Goal: Task Accomplishment & Management: Manage account settings

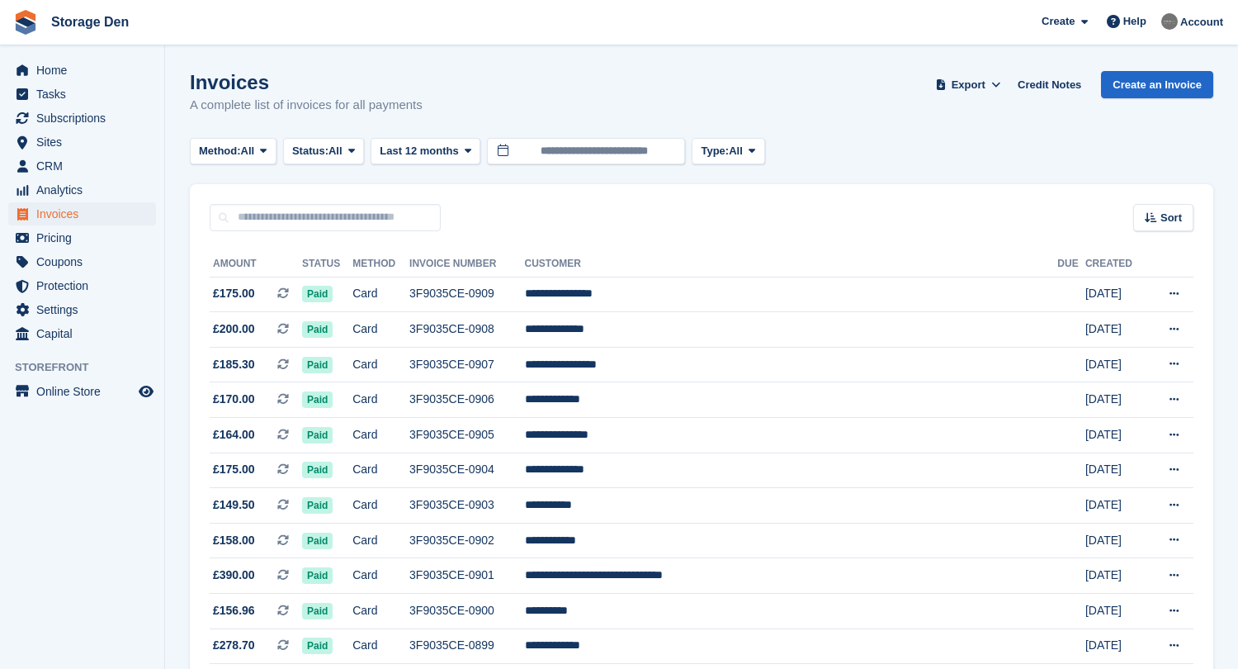
click at [33, 71] on link "Home" at bounding box center [82, 70] width 148 height 23
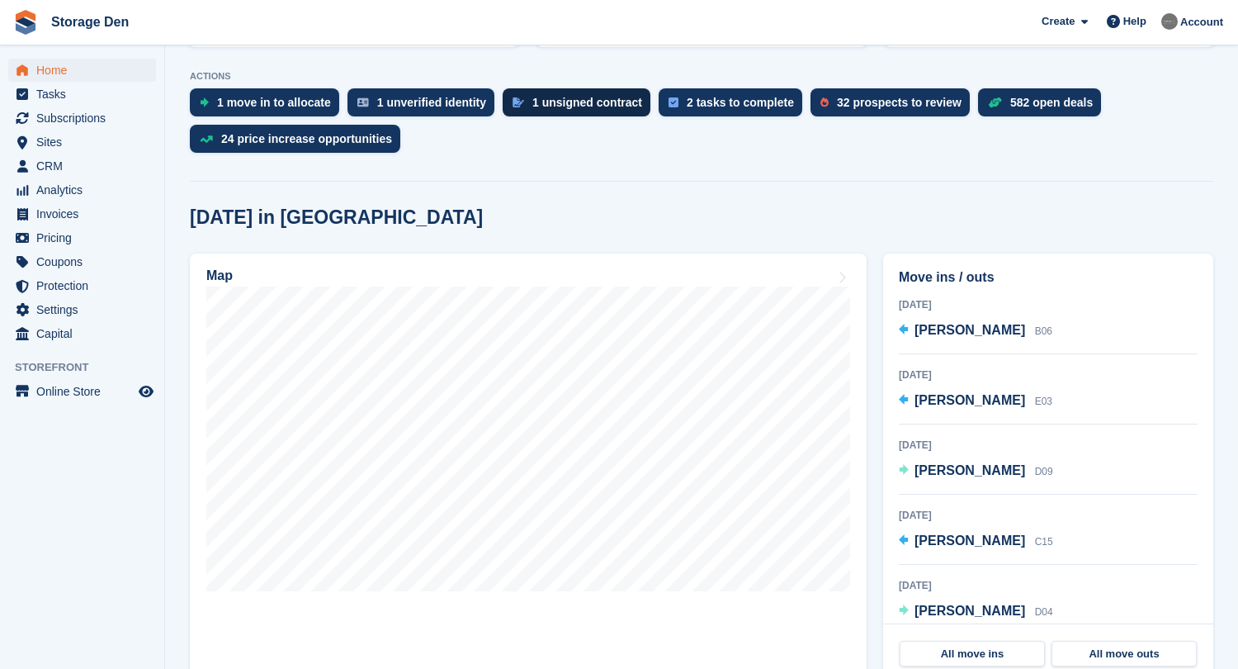
scroll to position [323, 0]
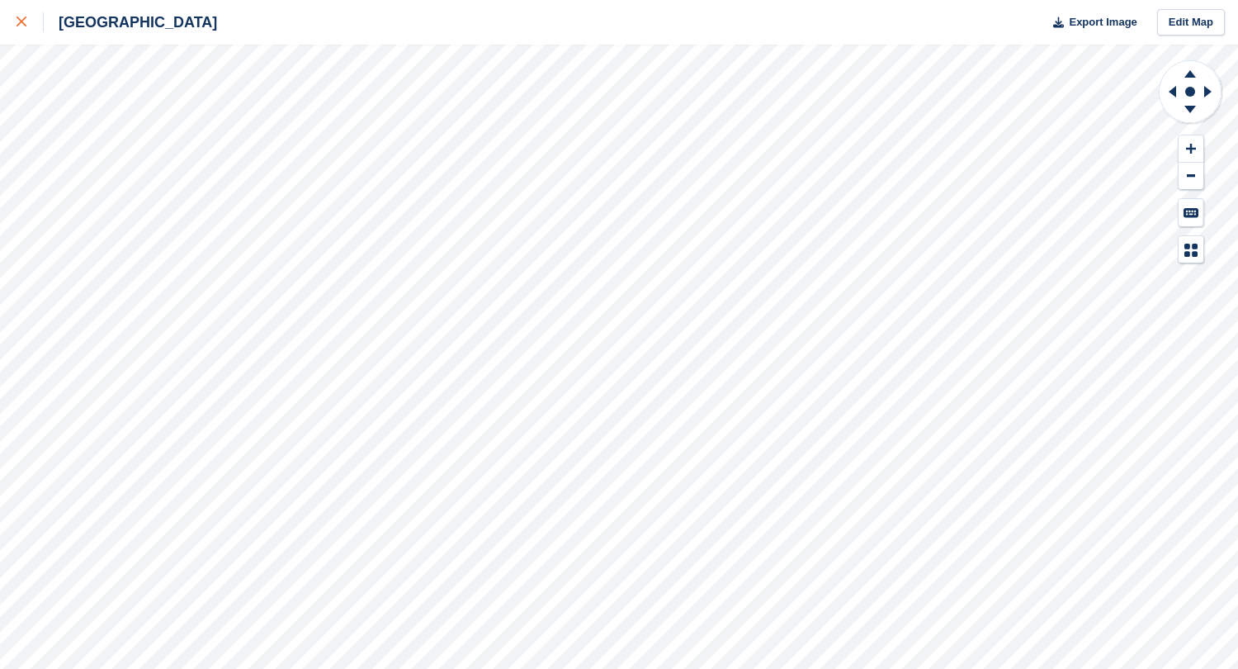
click at [28, 21] on div at bounding box center [30, 22] width 27 height 20
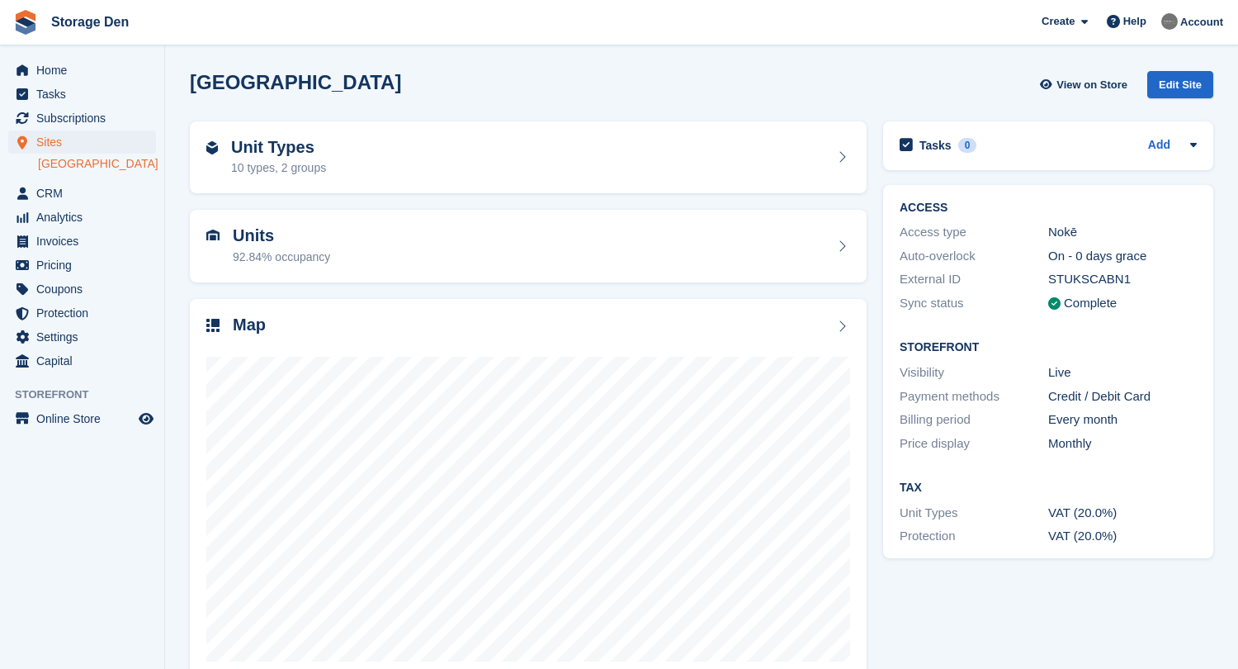
click at [56, 144] on span "Sites" at bounding box center [85, 141] width 99 height 23
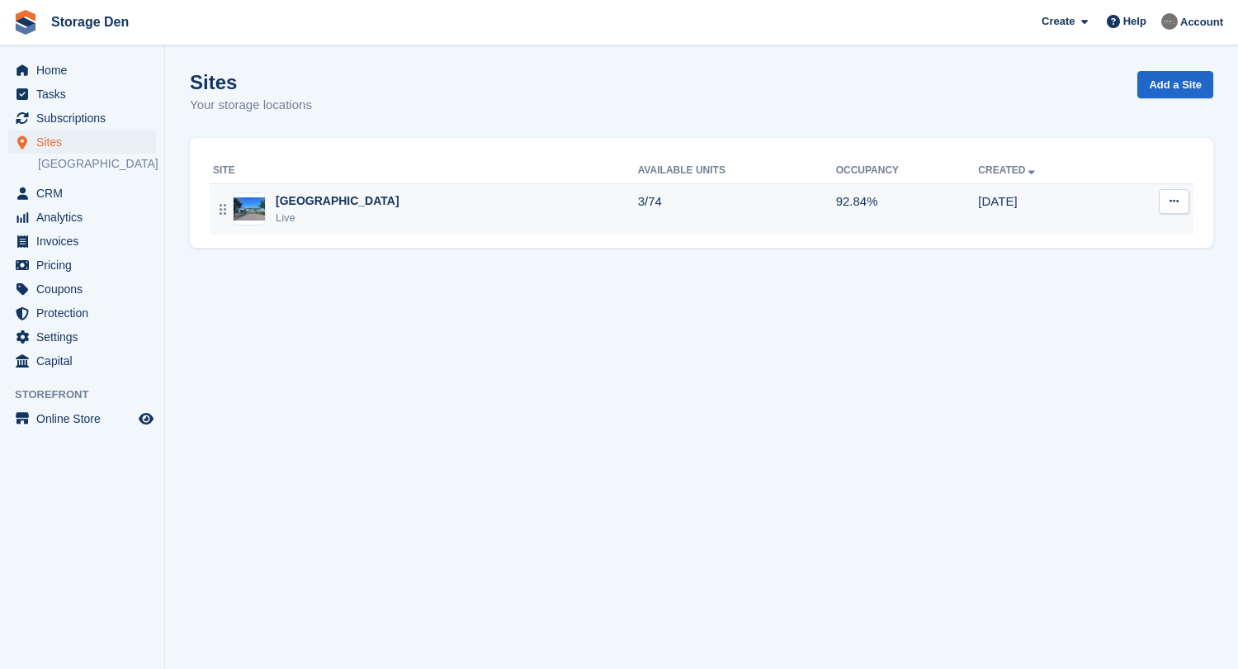
click at [295, 200] on div "[GEOGRAPHIC_DATA]" at bounding box center [338, 200] width 124 height 17
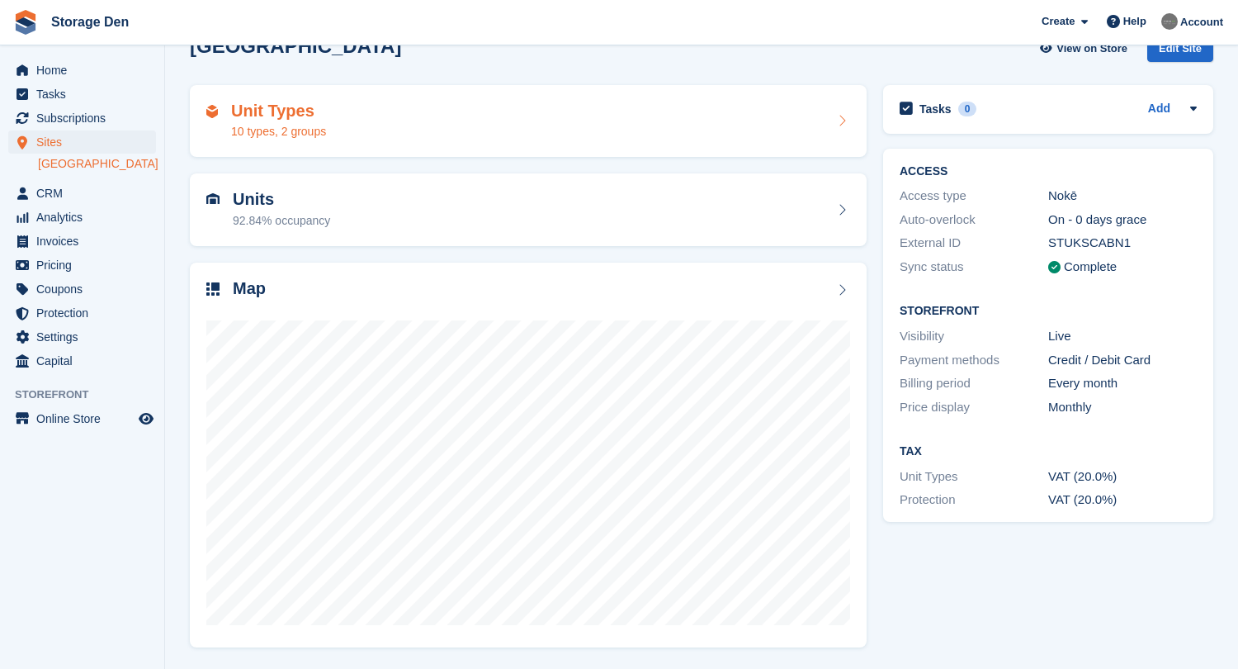
scroll to position [35, 0]
click at [487, 119] on div "Unit Types 10 types, 2 groups" at bounding box center [528, 123] width 644 height 40
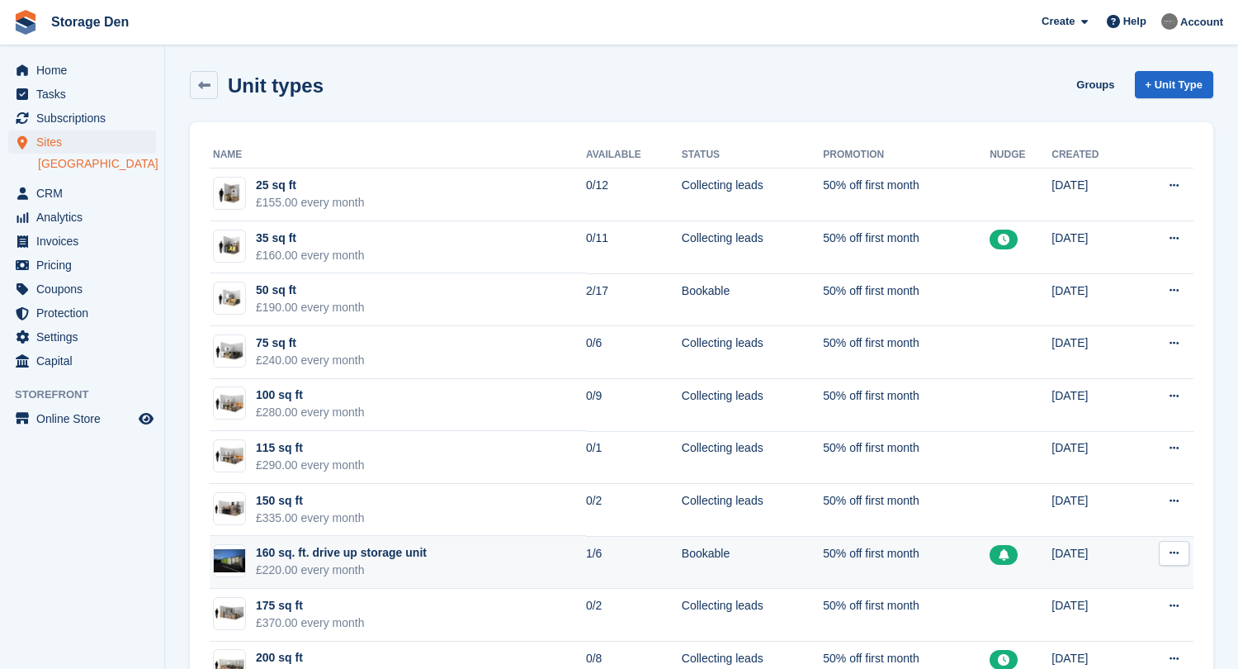
click at [516, 563] on td "160 sq. ft. drive up storage unit £220.00 every month" at bounding box center [398, 562] width 376 height 53
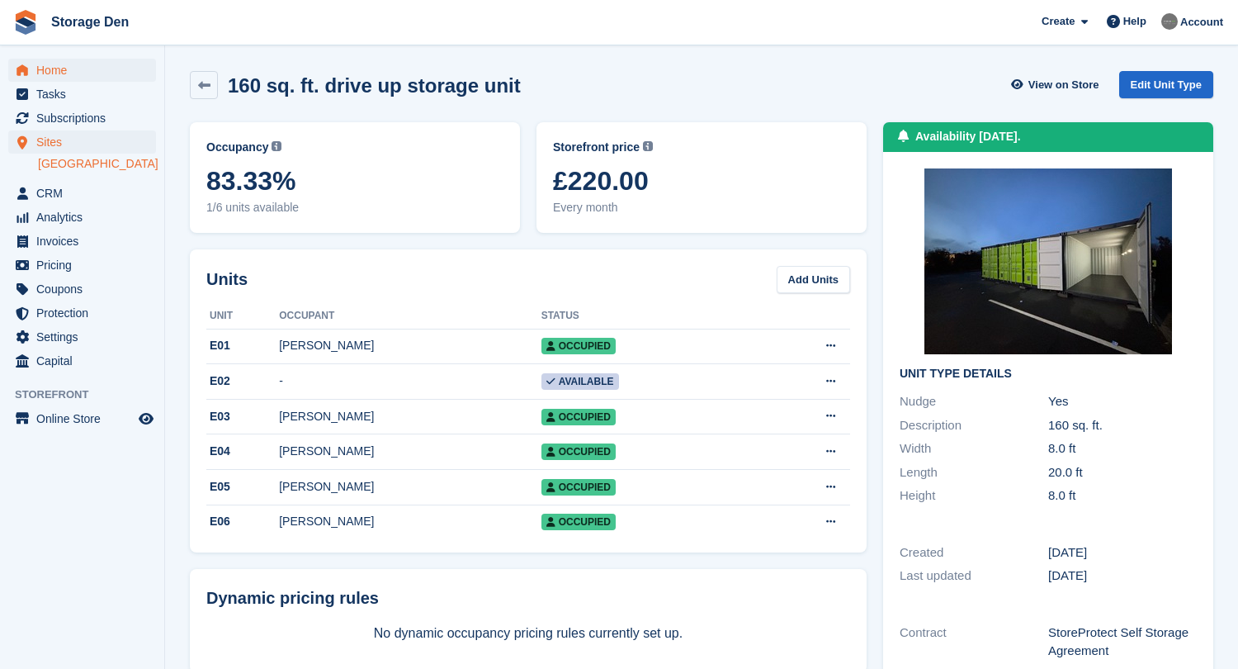
click at [58, 74] on span "Home" at bounding box center [85, 70] width 99 height 23
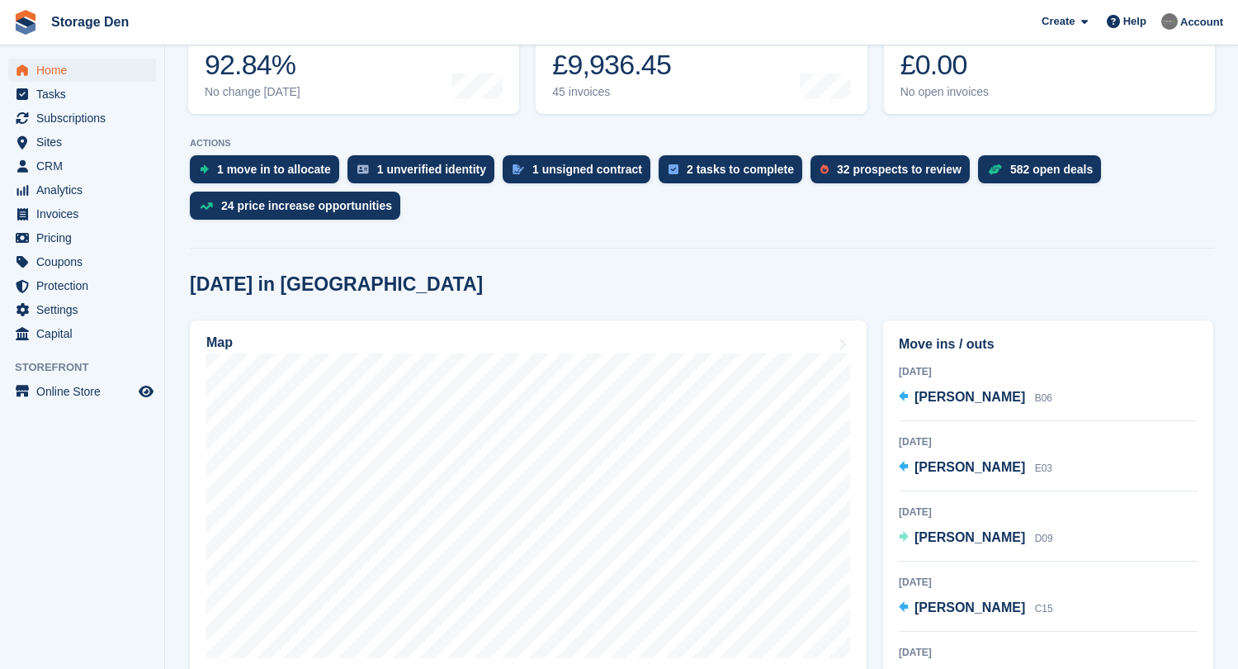
scroll to position [253, 0]
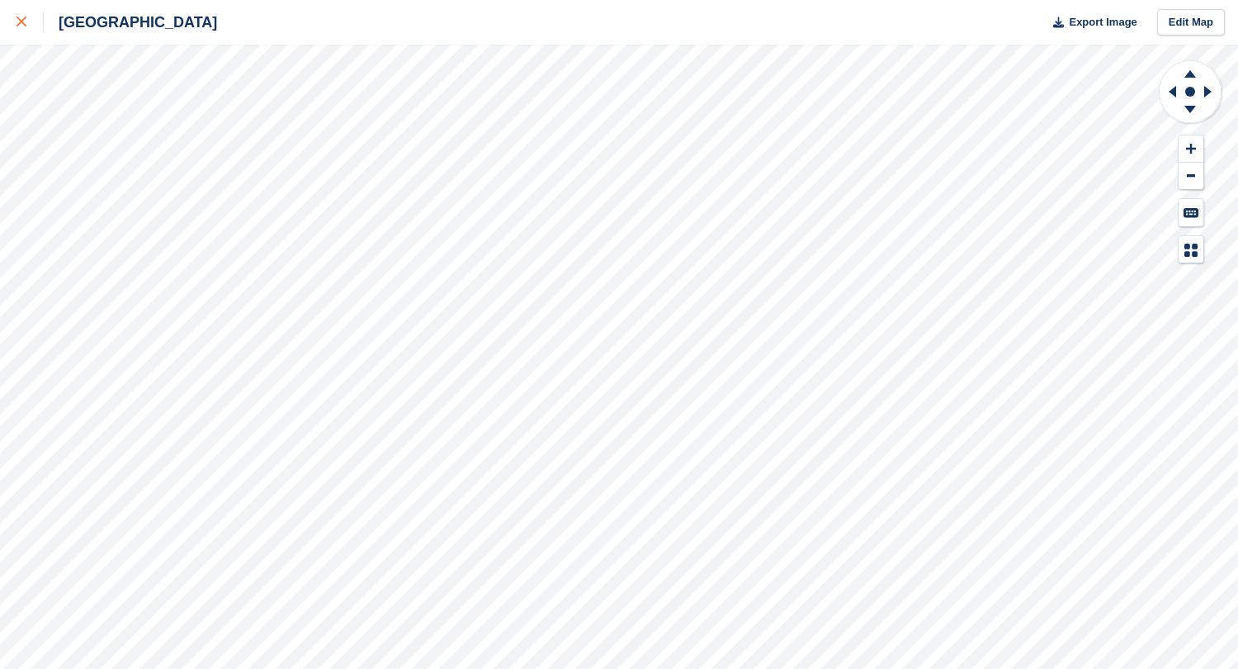
click at [26, 23] on icon at bounding box center [22, 22] width 10 height 10
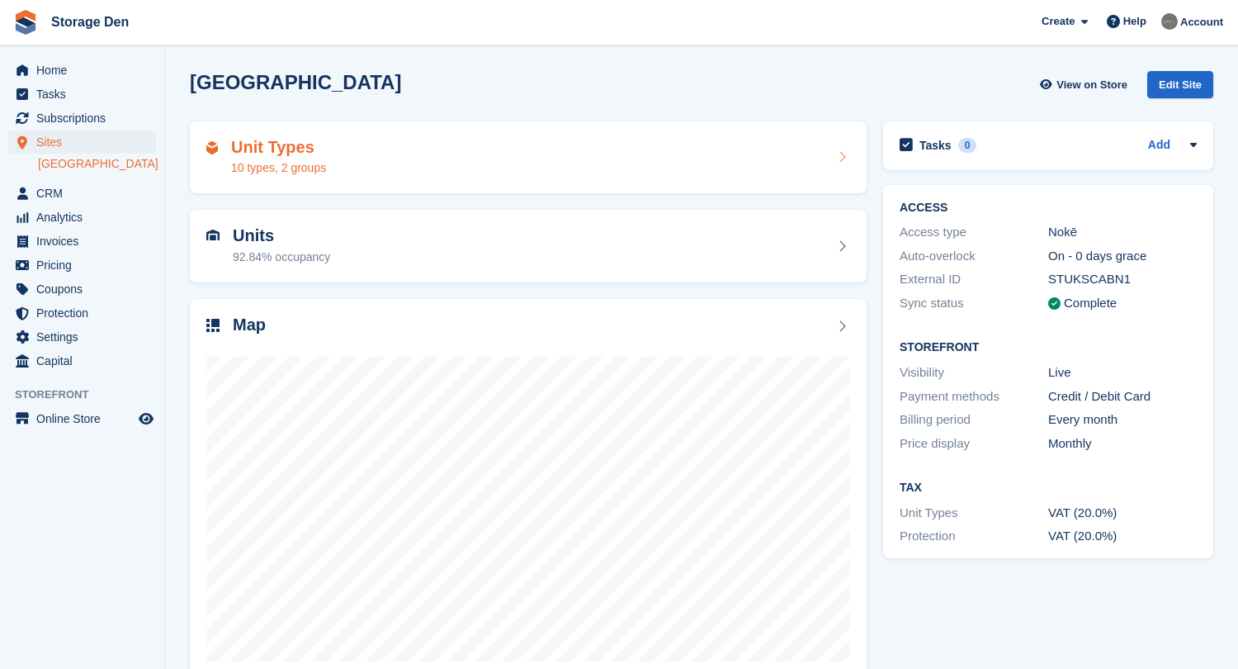
click at [289, 145] on h2 "Unit Types" at bounding box center [278, 147] width 95 height 19
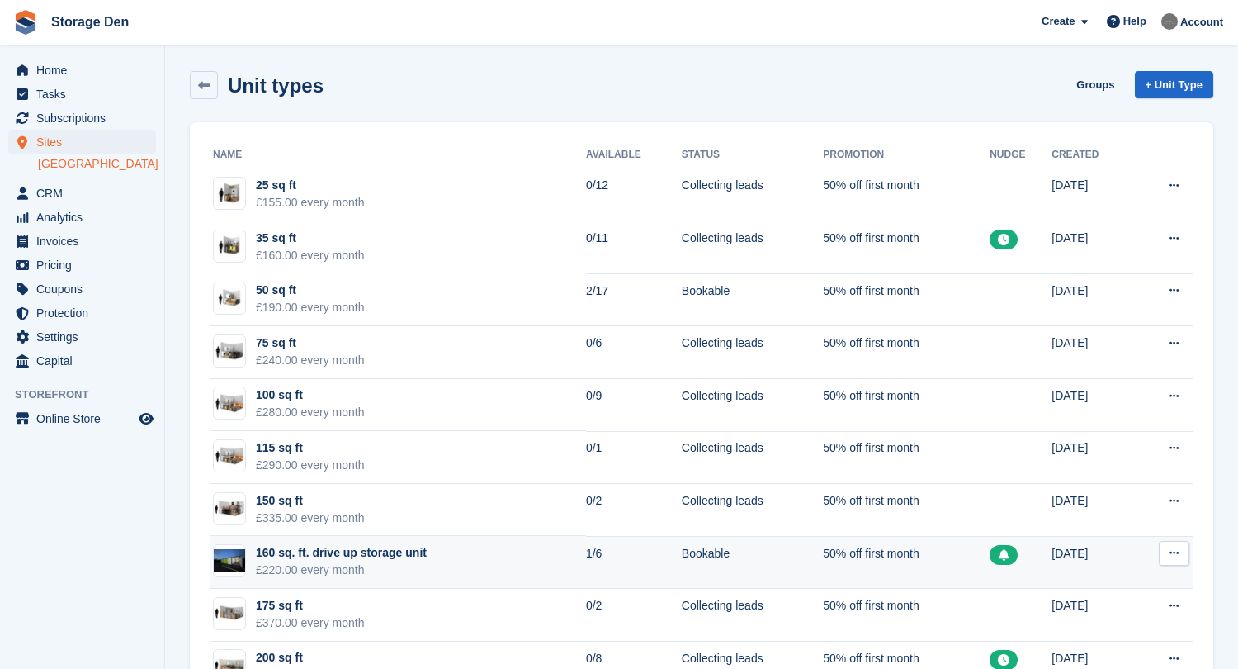
click at [1177, 558] on icon at bounding box center [1174, 552] width 9 height 11
click at [1116, 582] on p "Edit unit type" at bounding box center [1110, 584] width 144 height 21
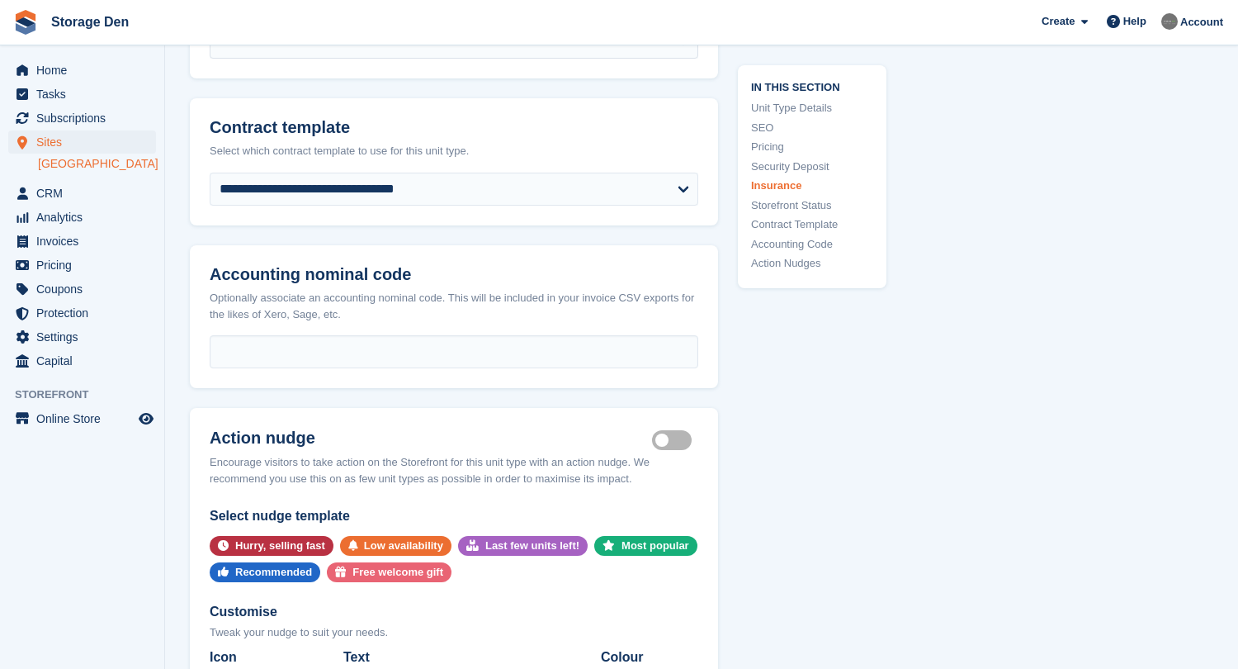
scroll to position [3080, 0]
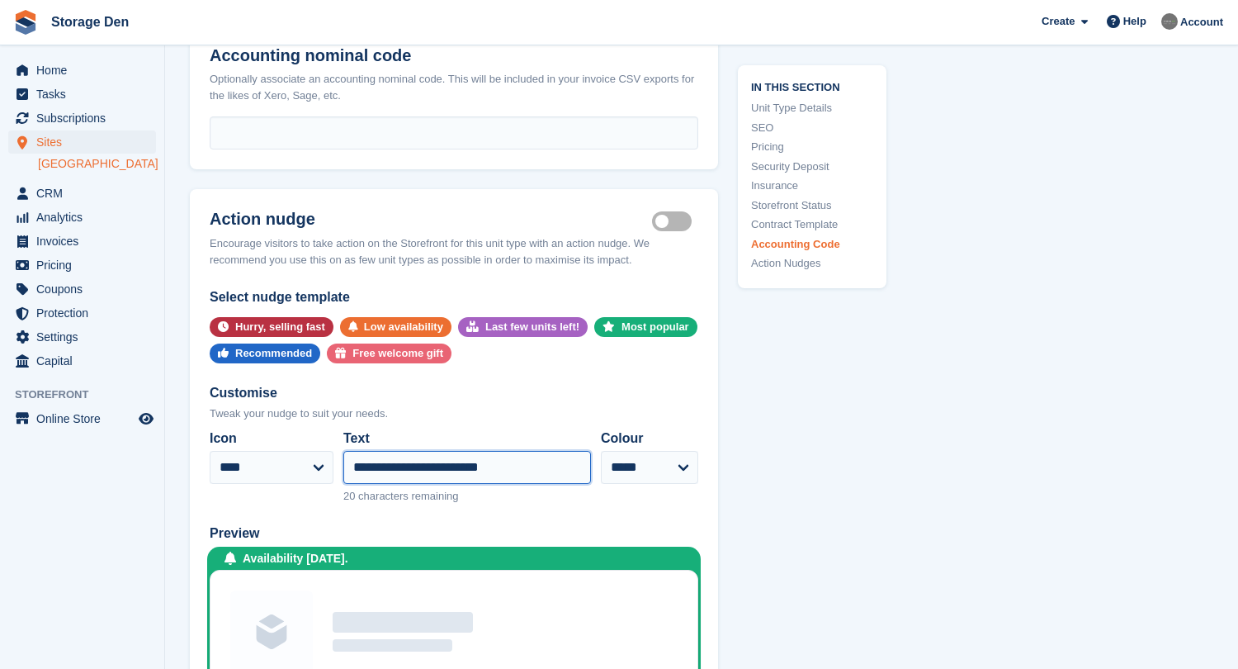
click at [433, 465] on input "**********" at bounding box center [467, 467] width 248 height 33
type input "**********"
click at [537, 508] on div "**********" at bounding box center [454, 500] width 528 height 426
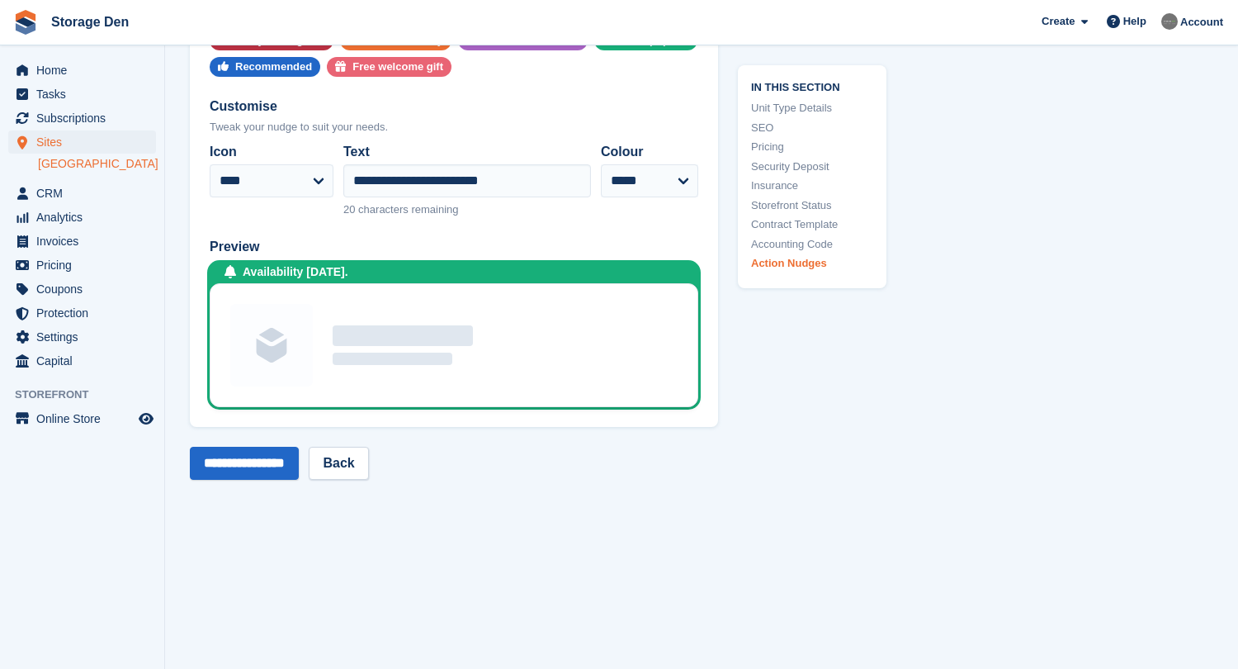
scroll to position [3396, 0]
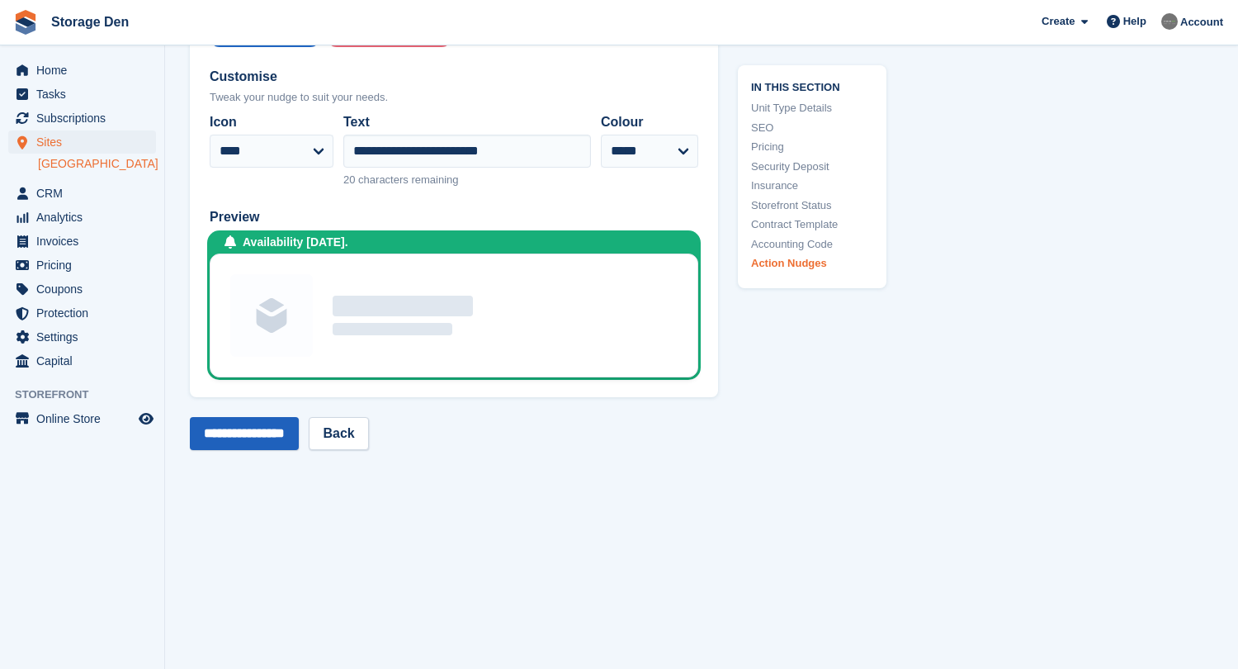
click at [298, 432] on input "**********" at bounding box center [244, 433] width 109 height 33
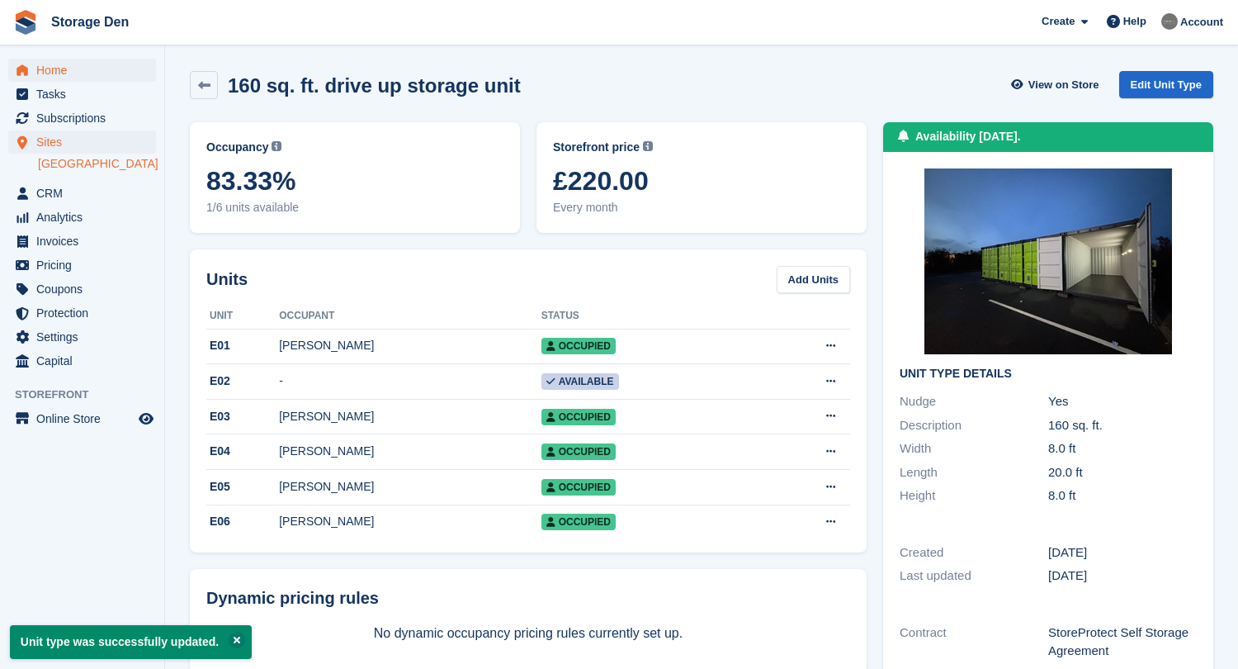
click at [78, 69] on span "Home" at bounding box center [85, 70] width 99 height 23
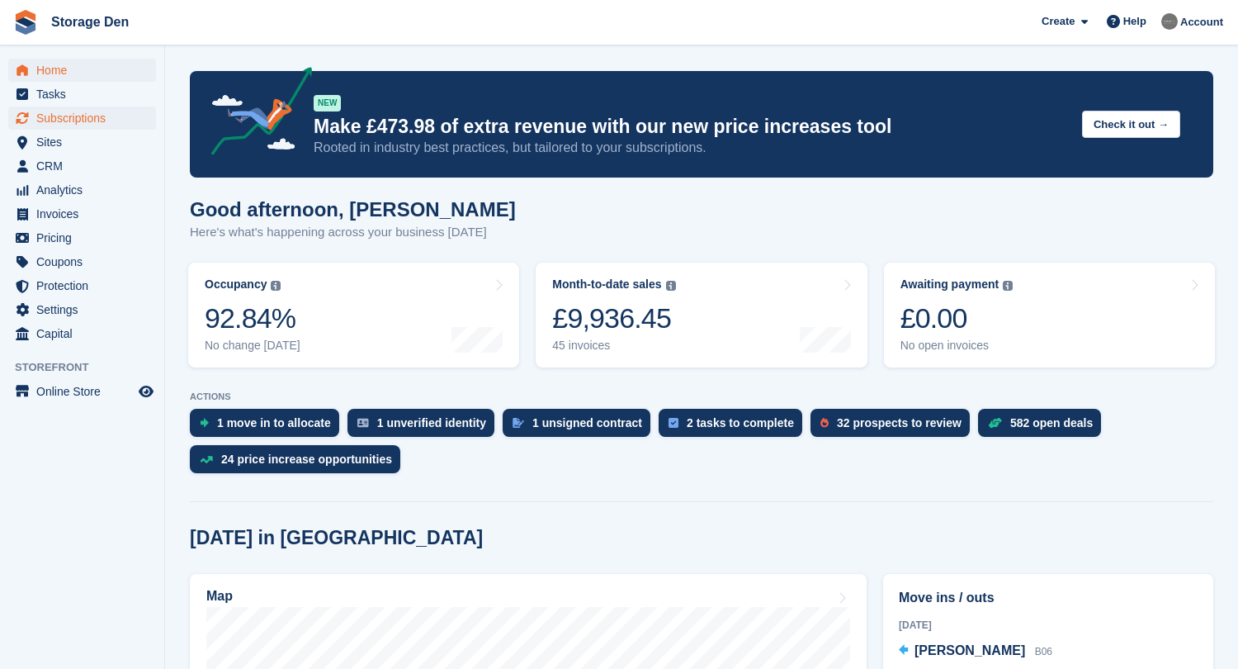
click at [85, 108] on span "Subscriptions" at bounding box center [85, 117] width 99 height 23
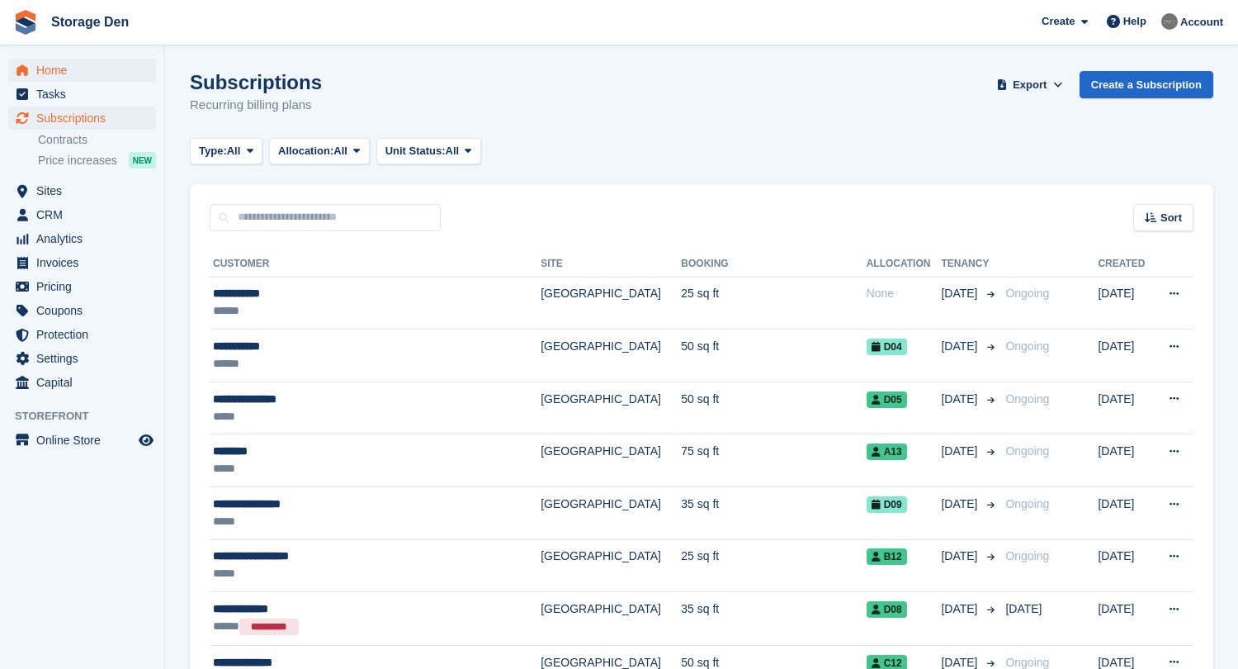
click at [65, 67] on span "Home" at bounding box center [85, 70] width 99 height 23
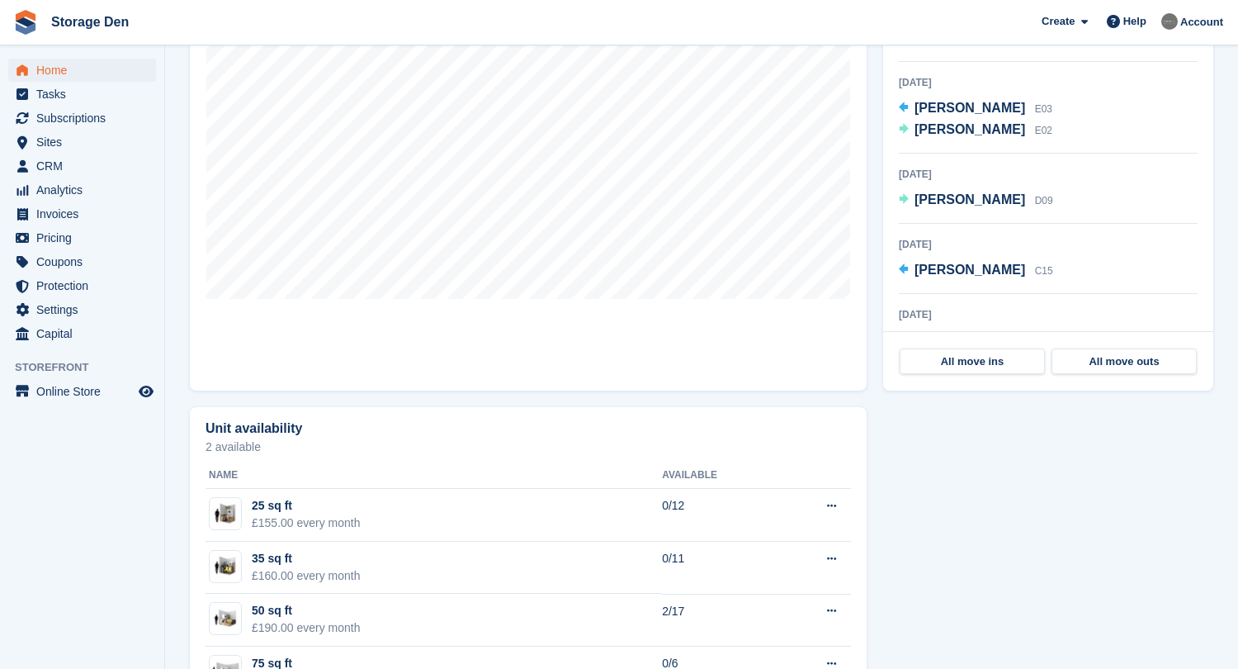
scroll to position [564, 0]
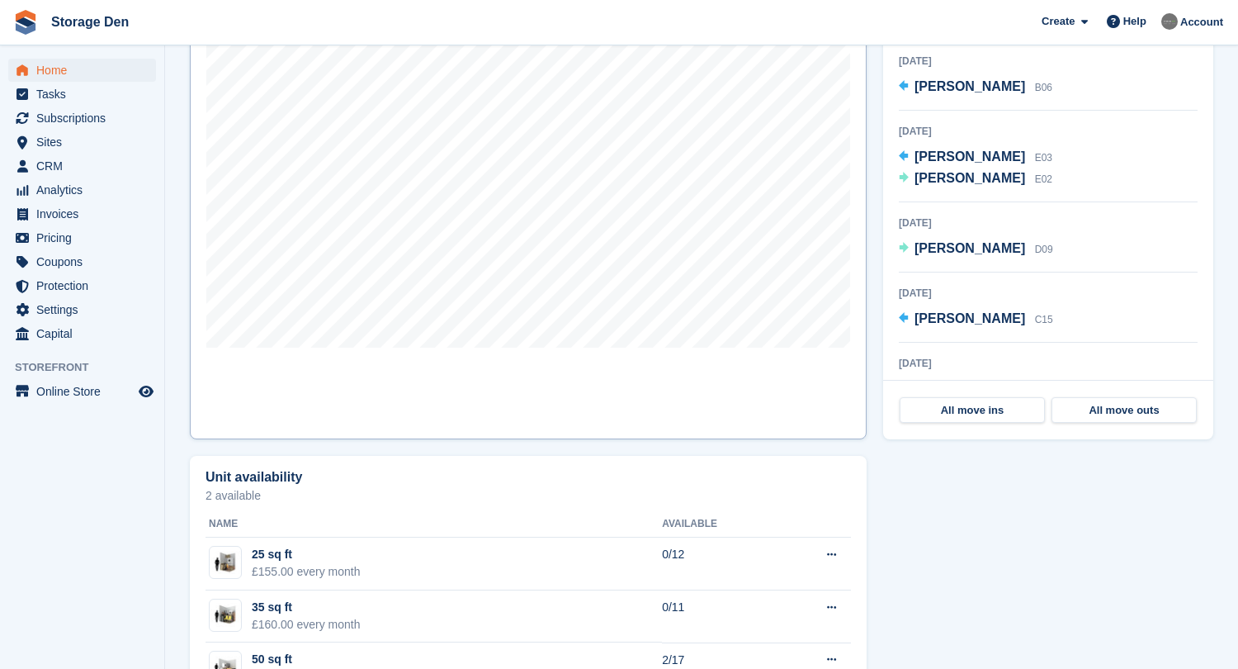
click at [589, 364] on link "Map" at bounding box center [528, 224] width 677 height 429
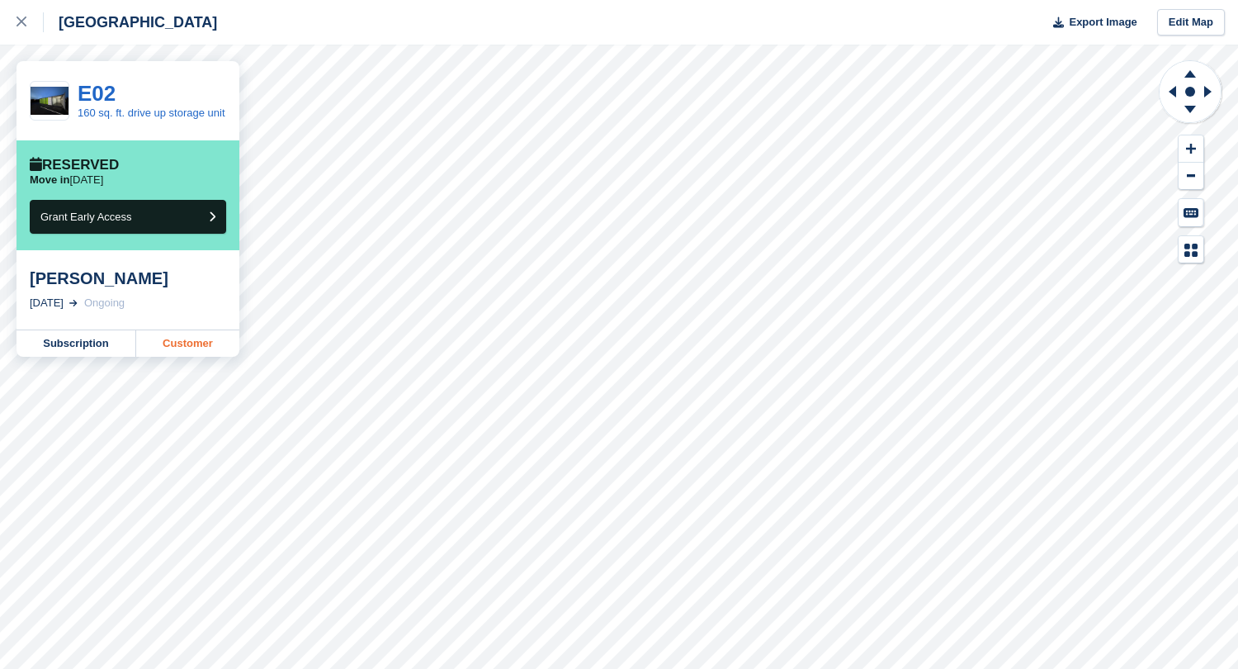
click at [206, 349] on link "Customer" at bounding box center [187, 343] width 103 height 26
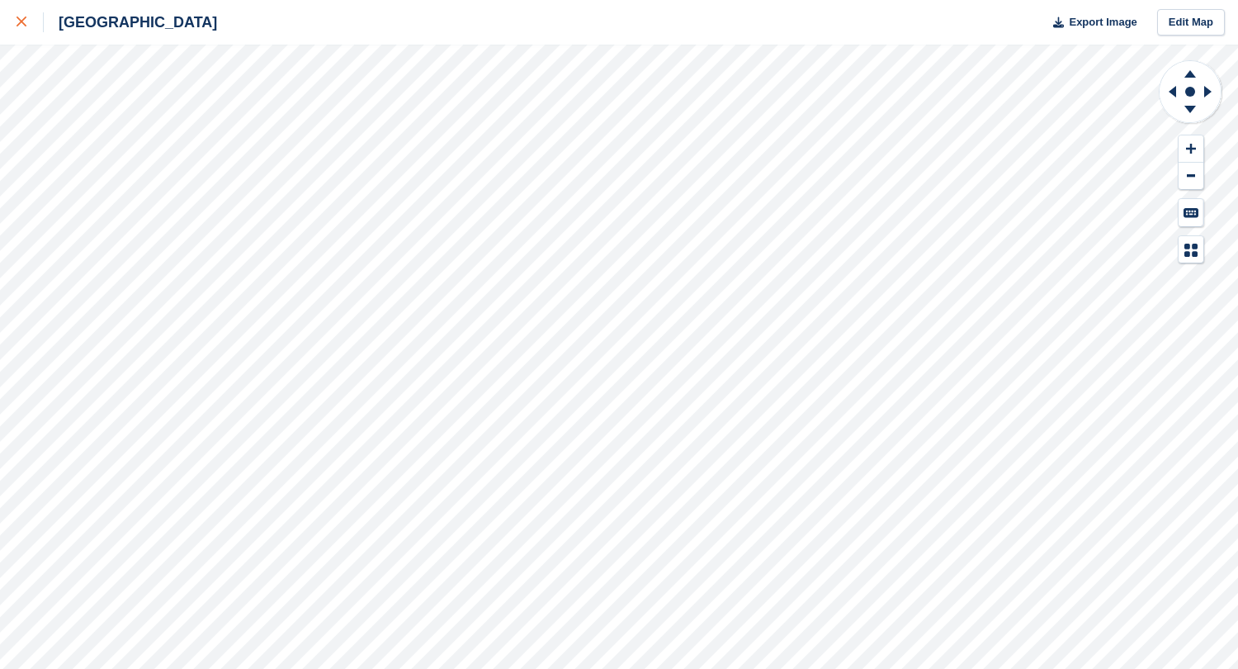
click at [19, 21] on icon at bounding box center [22, 22] width 10 height 10
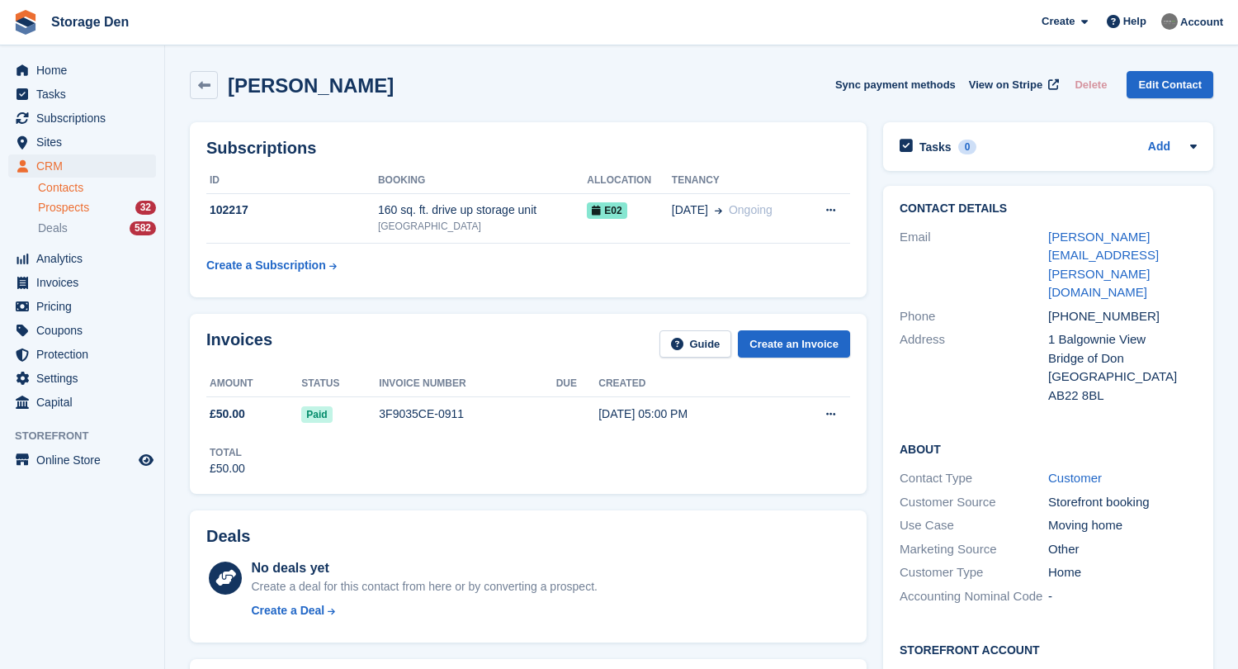
click at [82, 210] on span "Prospects" at bounding box center [63, 208] width 51 height 16
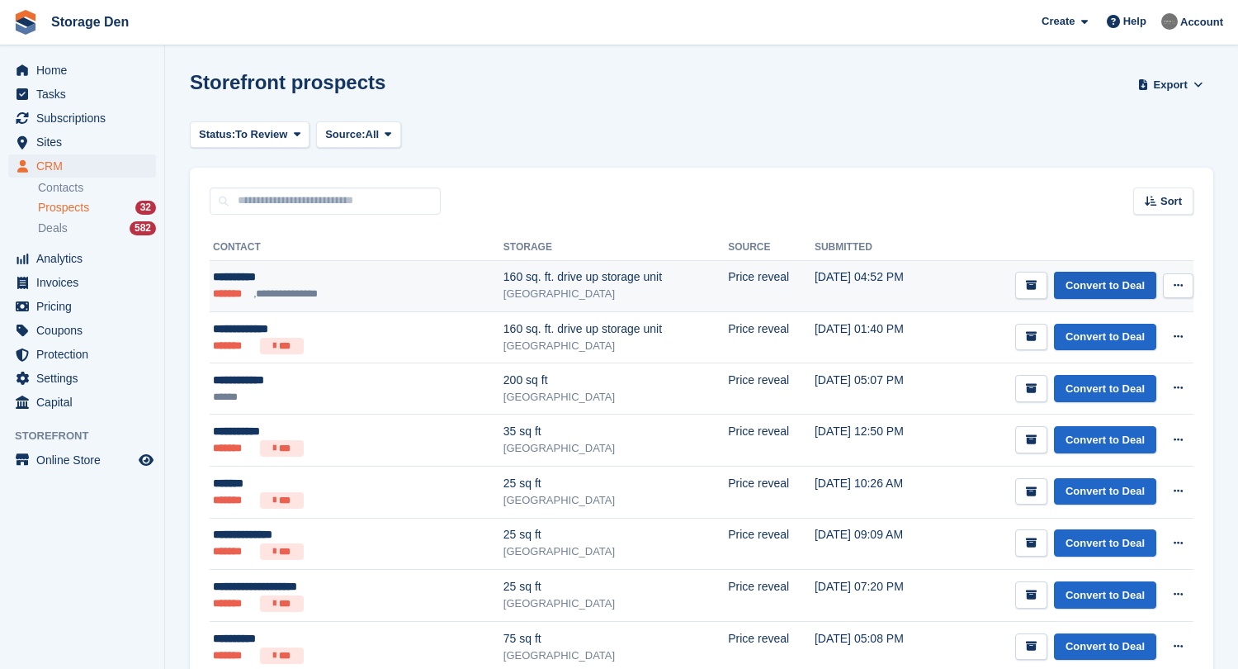
click at [1134, 288] on link "Convert to Deal" at bounding box center [1105, 285] width 102 height 27
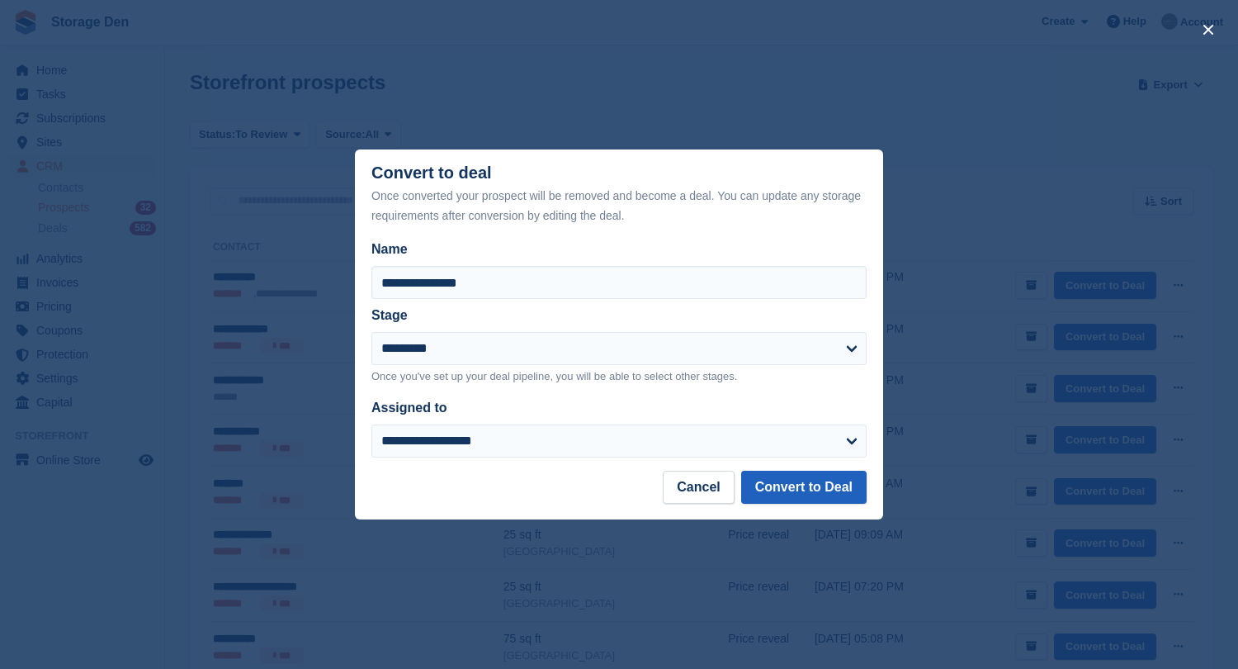
click at [842, 484] on button "Convert to Deal" at bounding box center [803, 486] width 125 height 33
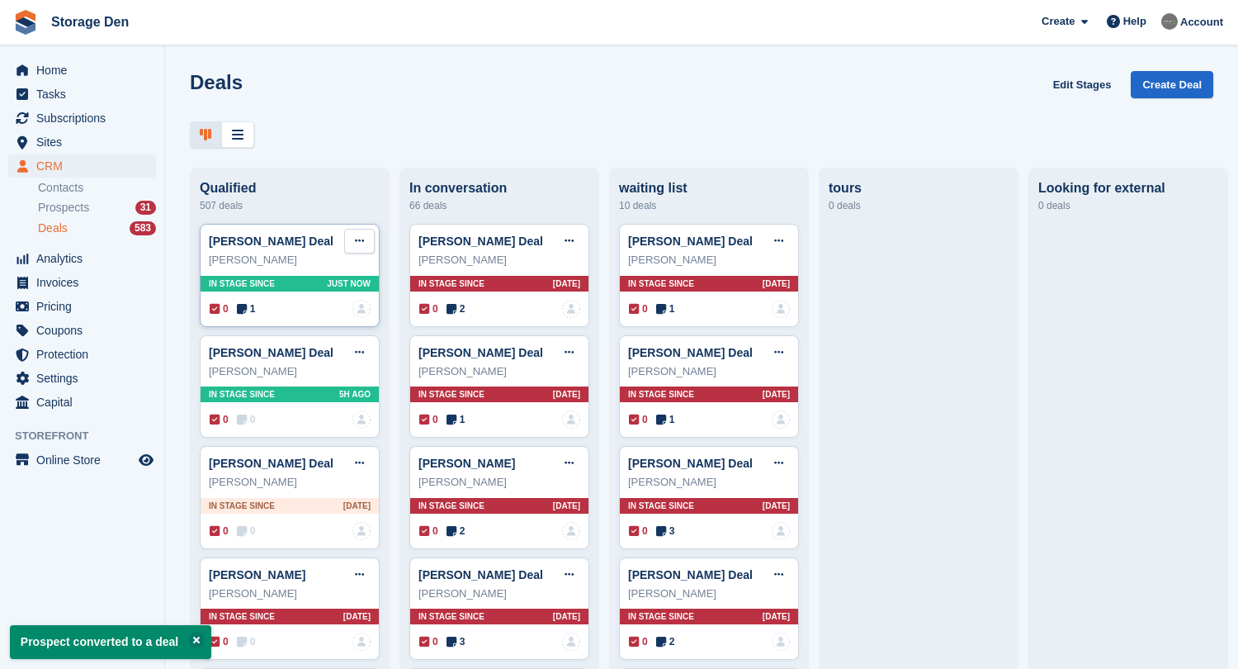
click at [367, 240] on button at bounding box center [359, 241] width 31 height 25
click at [295, 314] on div "0 1 No one is assigned to this deal" at bounding box center [290, 309] width 161 height 18
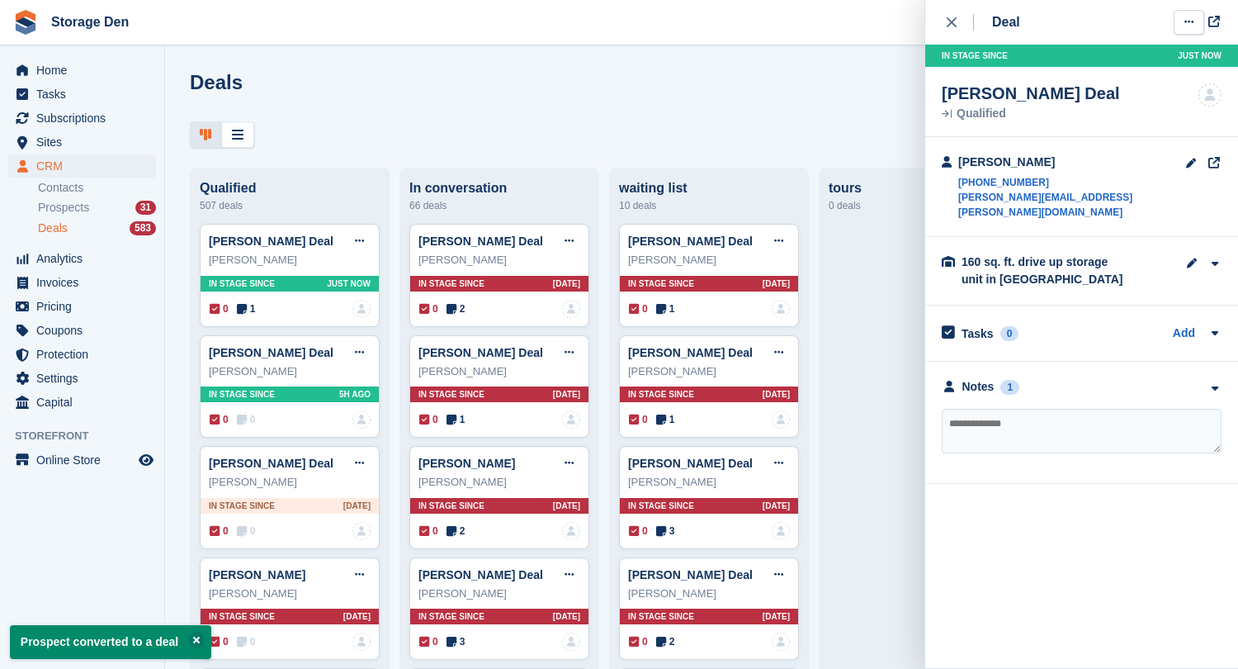
click at [1182, 24] on button at bounding box center [1189, 22] width 31 height 25
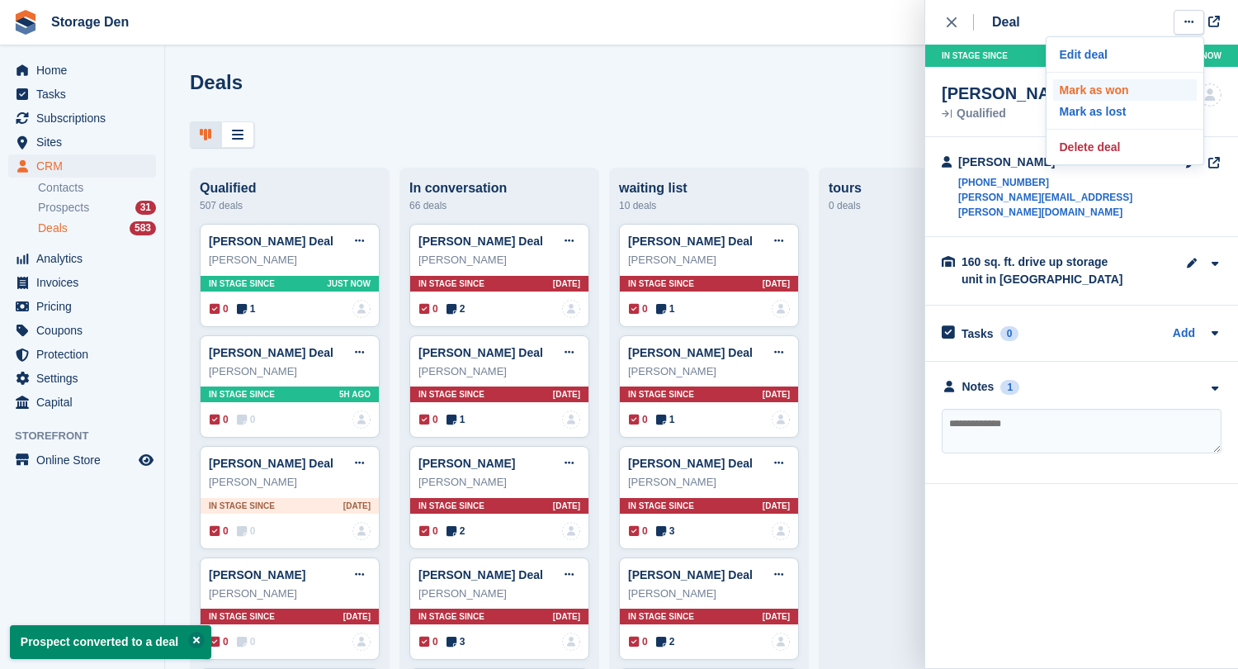
click at [1110, 86] on p "Mark as won" at bounding box center [1125, 89] width 144 height 21
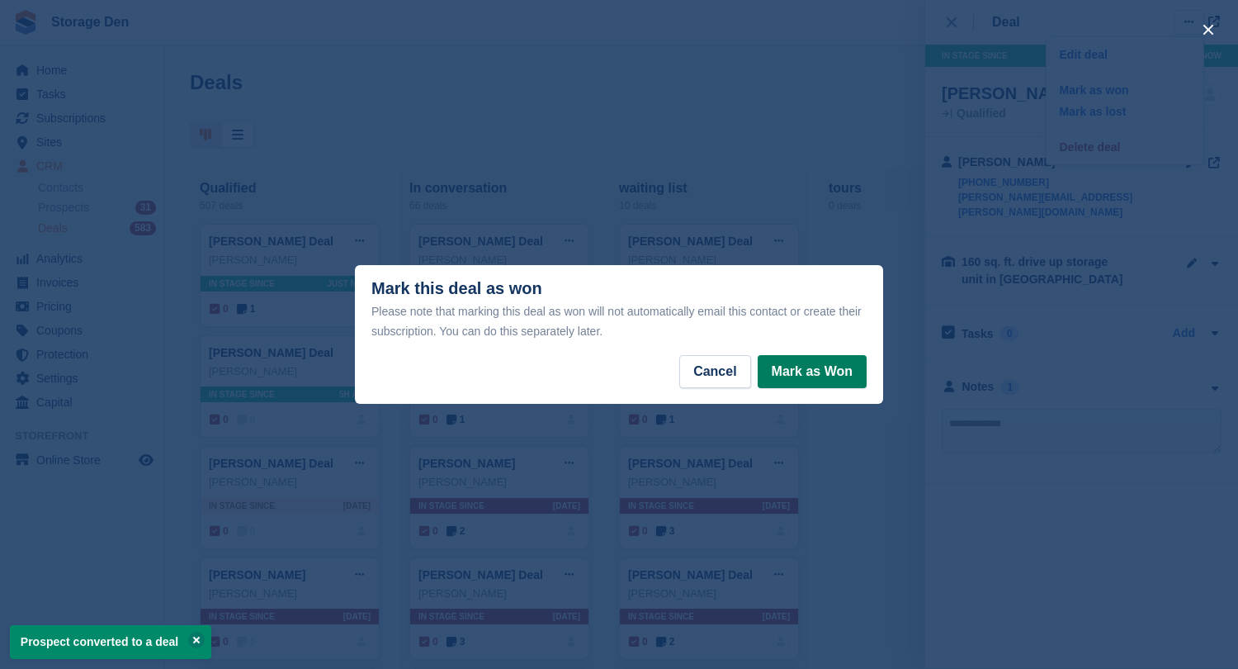
click at [790, 363] on button "Mark as Won" at bounding box center [812, 371] width 109 height 33
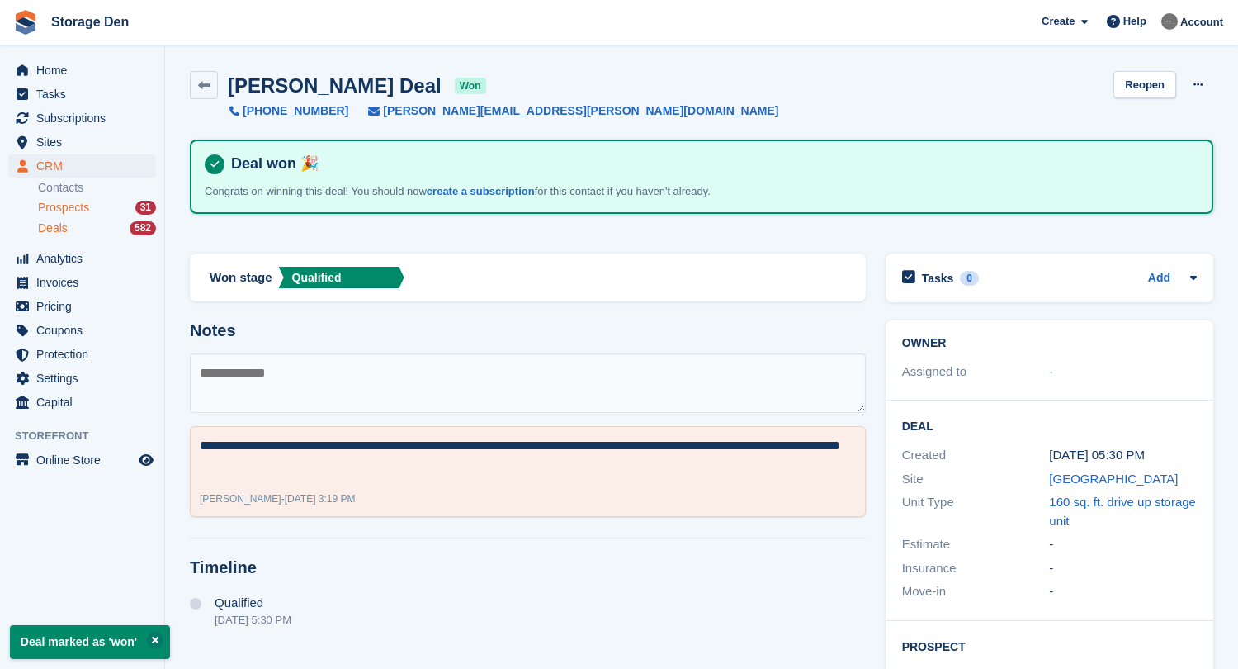
click at [69, 206] on span "Prospects" at bounding box center [63, 208] width 51 height 16
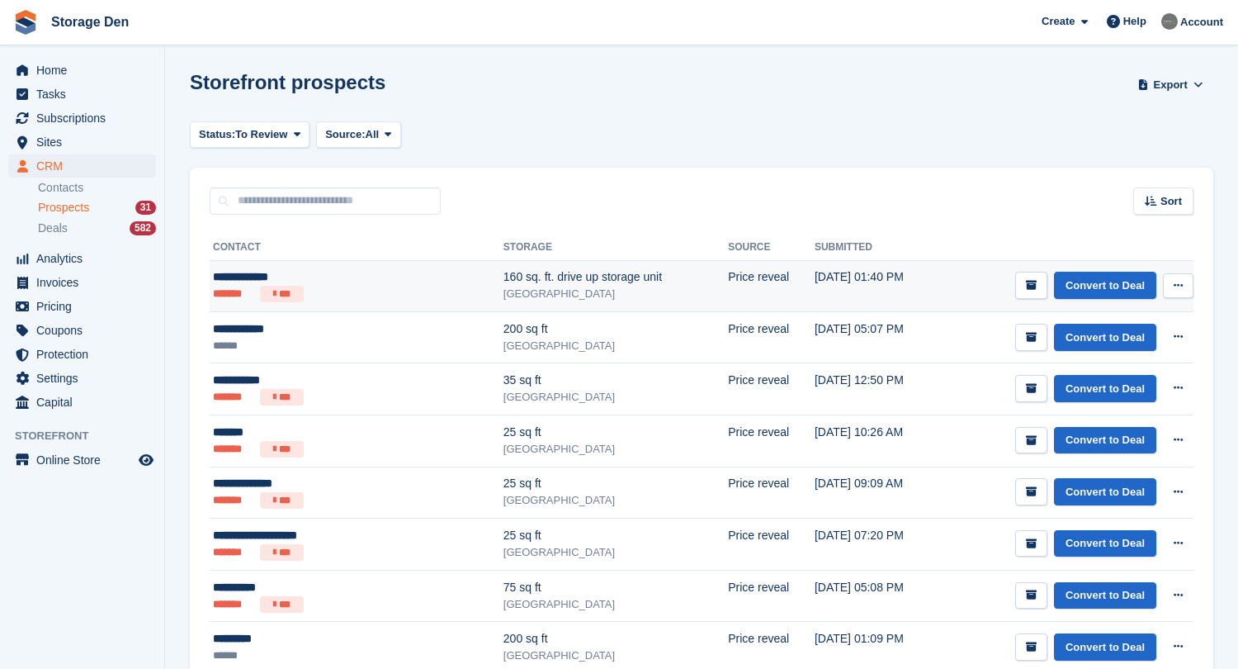
click at [384, 299] on ul "******* ***" at bounding box center [315, 294] width 204 height 17
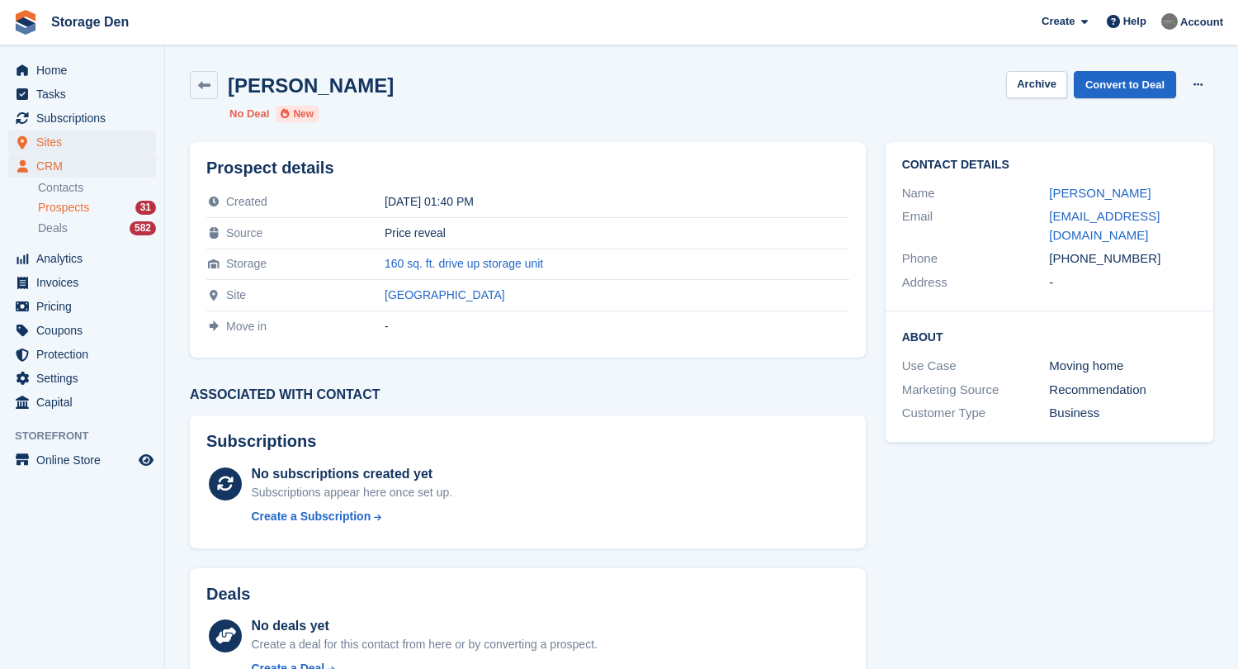
click at [77, 145] on span "Sites" at bounding box center [85, 141] width 99 height 23
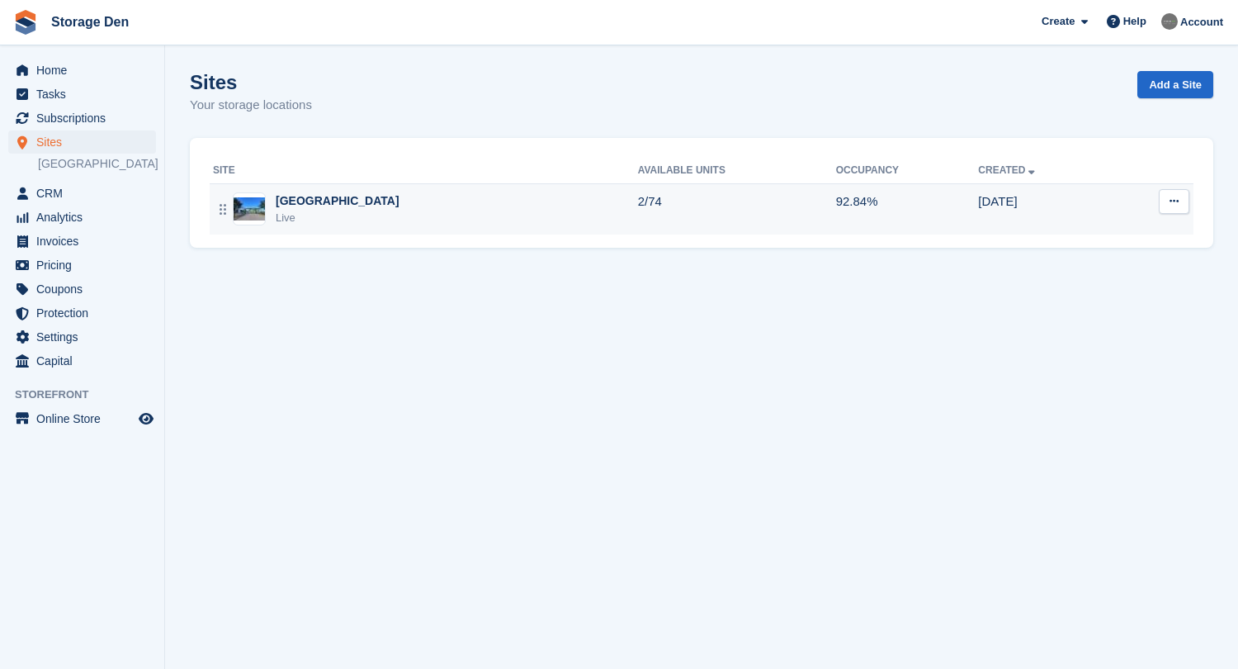
click at [380, 220] on div "Aberdeen Live" at bounding box center [425, 209] width 425 height 34
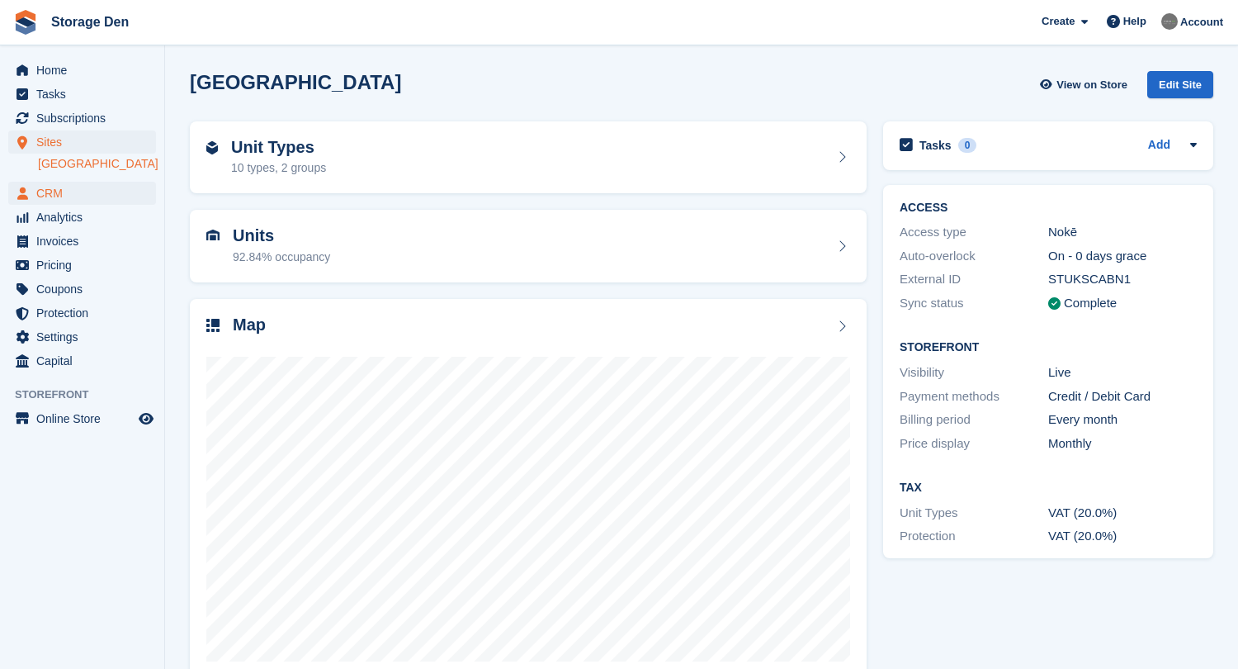
click at [83, 198] on span "CRM" at bounding box center [85, 193] width 99 height 23
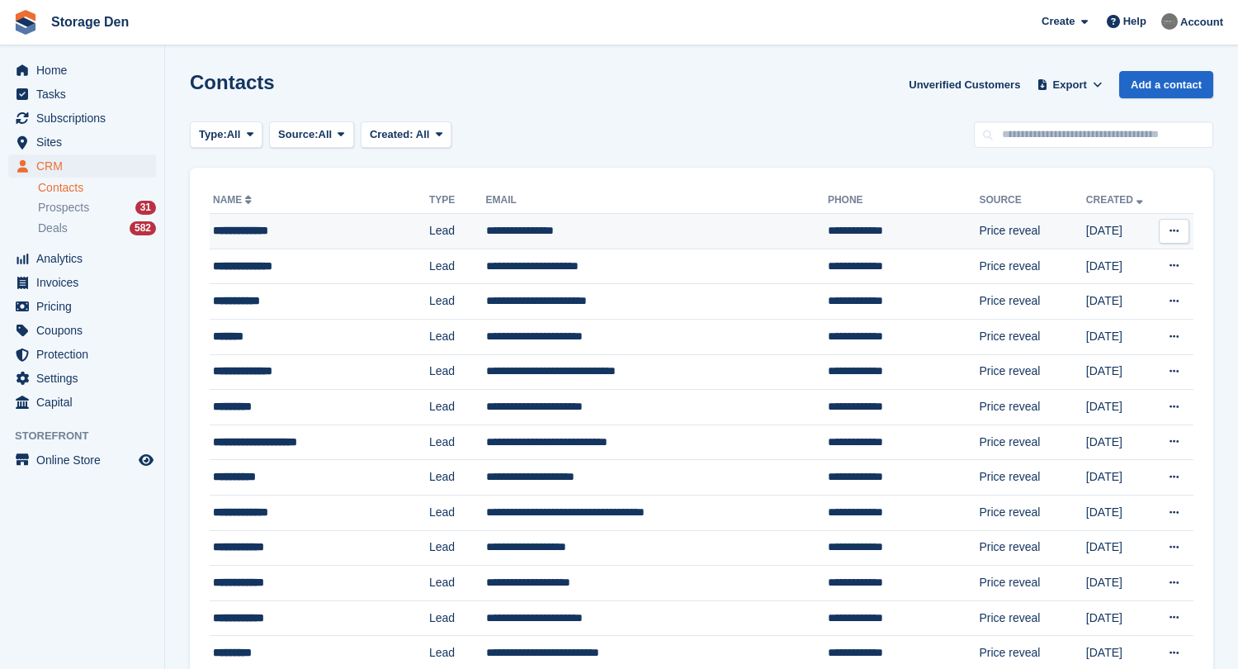
click at [280, 217] on td "**********" at bounding box center [320, 231] width 220 height 35
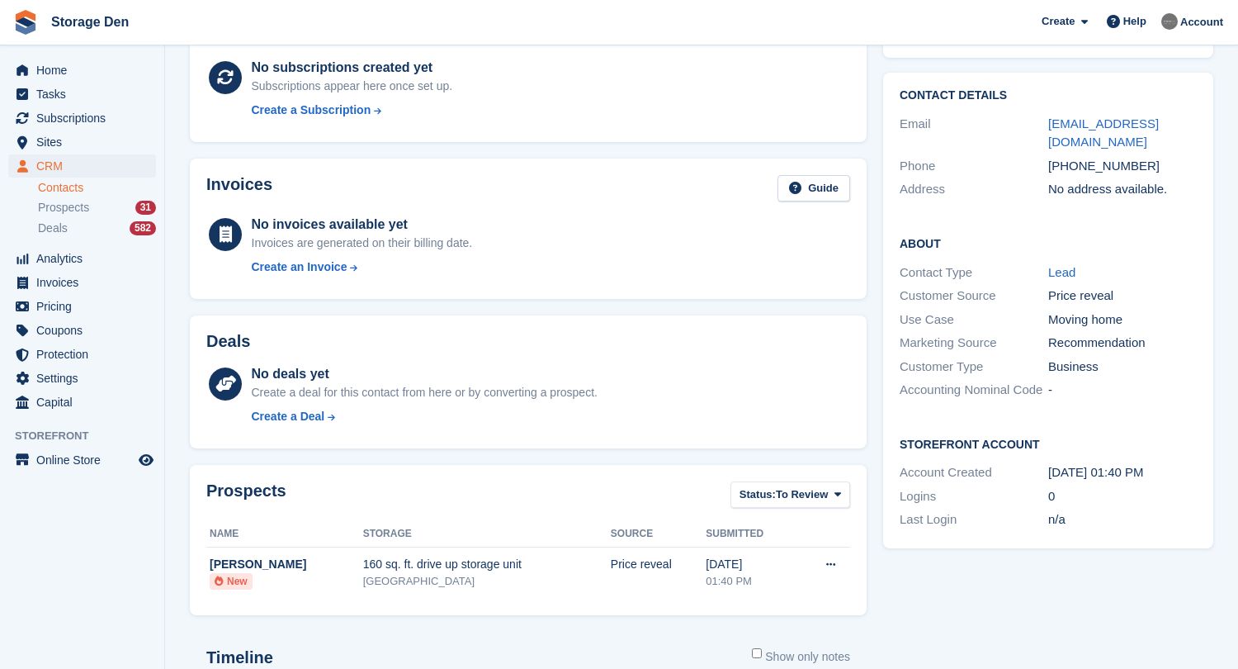
scroll to position [149, 0]
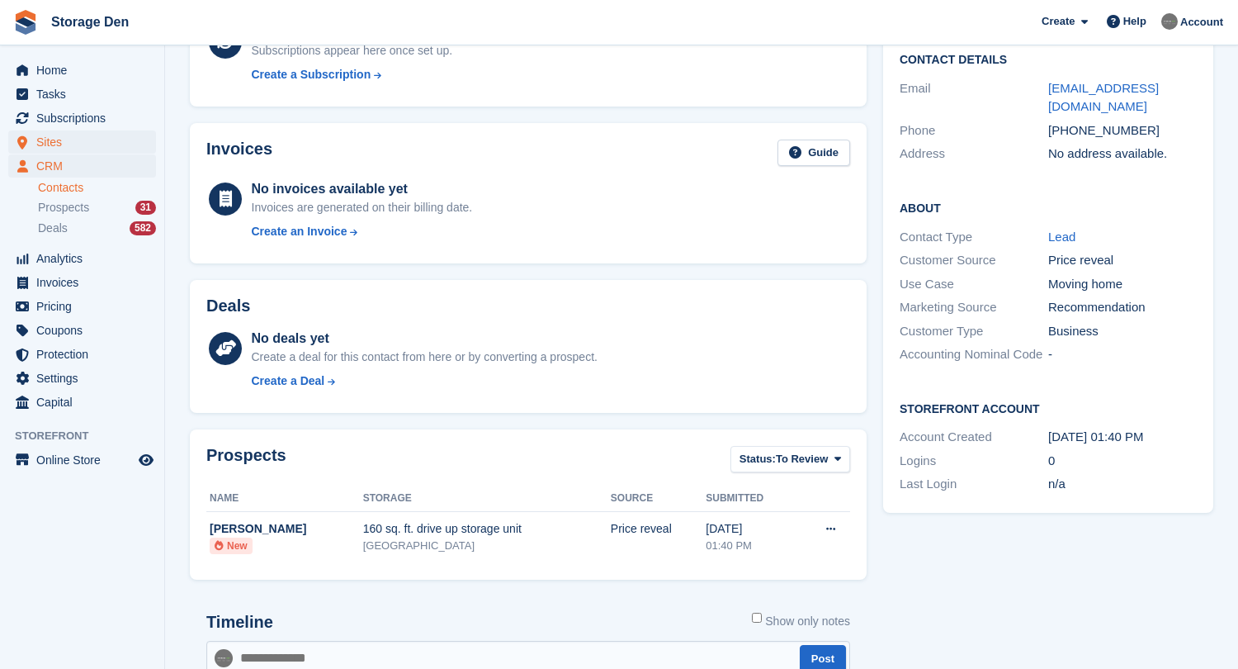
click at [78, 149] on span "Sites" at bounding box center [85, 141] width 99 height 23
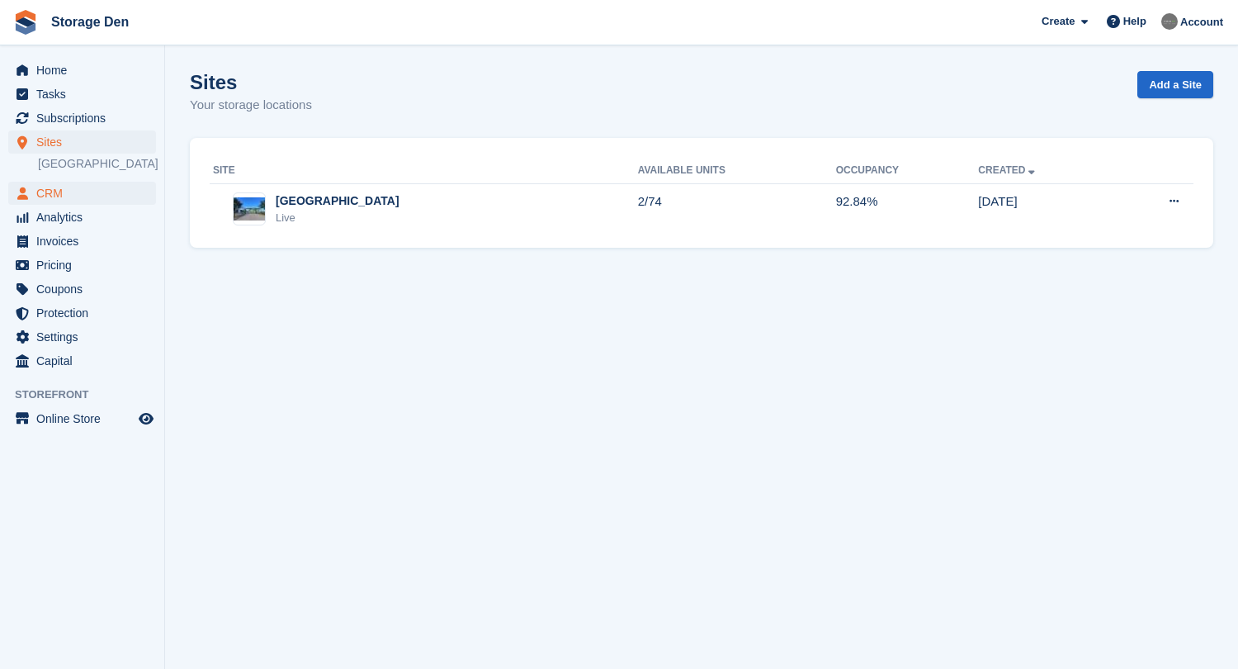
click at [119, 188] on span "CRM" at bounding box center [85, 193] width 99 height 23
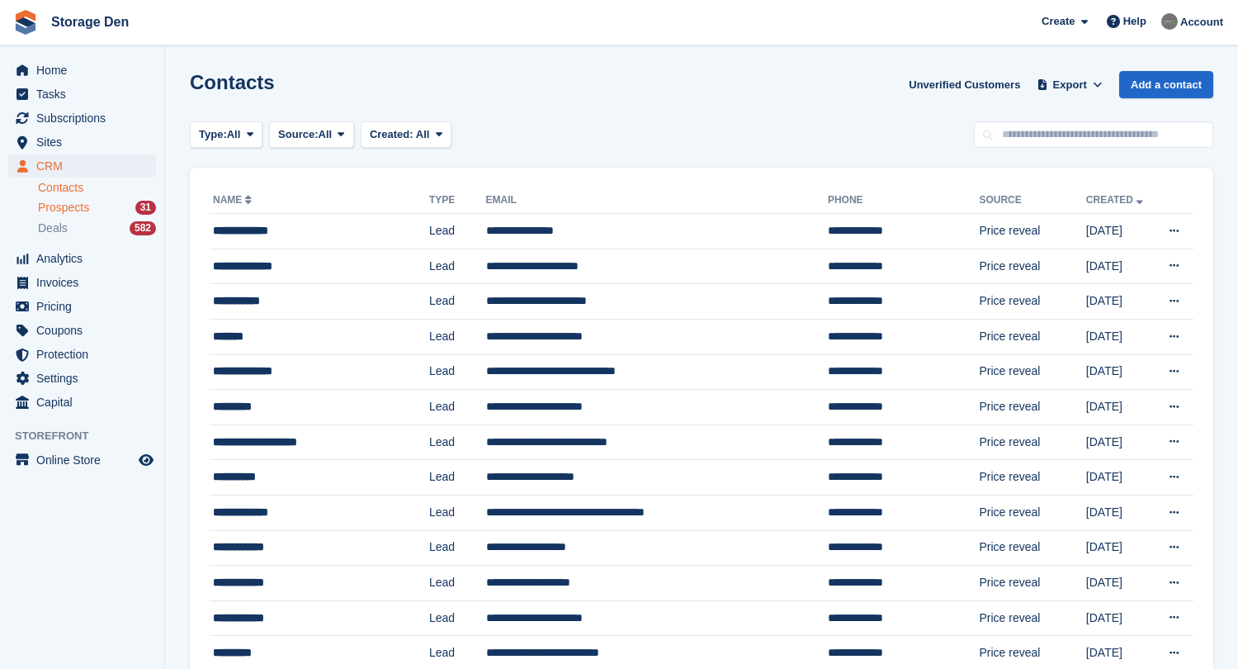
click at [58, 208] on span "Prospects" at bounding box center [63, 208] width 51 height 16
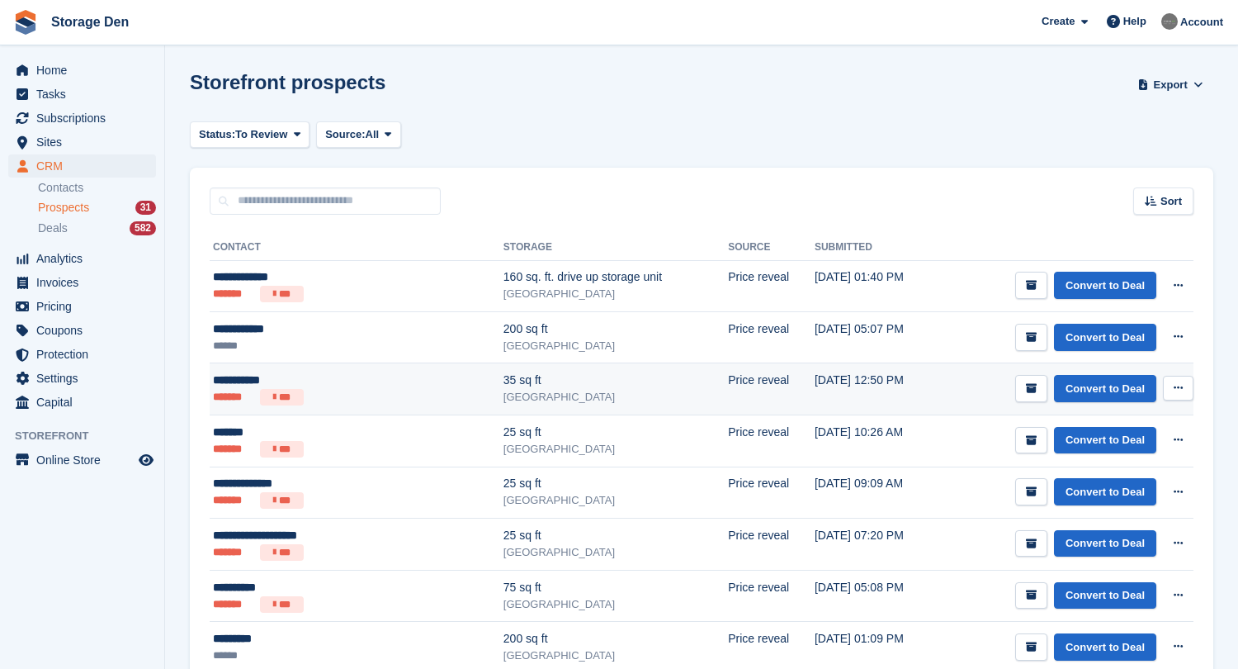
click at [1170, 393] on button at bounding box center [1178, 388] width 31 height 25
click at [1072, 389] on link "Convert to Deal" at bounding box center [1105, 388] width 102 height 27
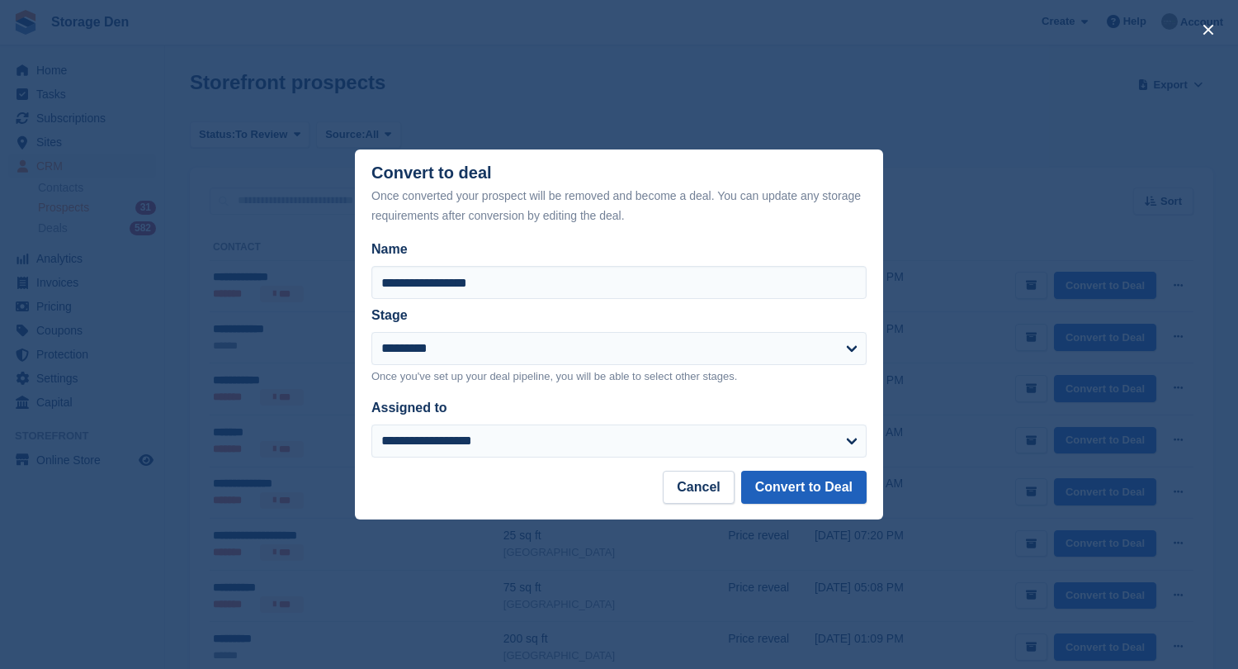
click at [785, 479] on button "Convert to Deal" at bounding box center [803, 486] width 125 height 33
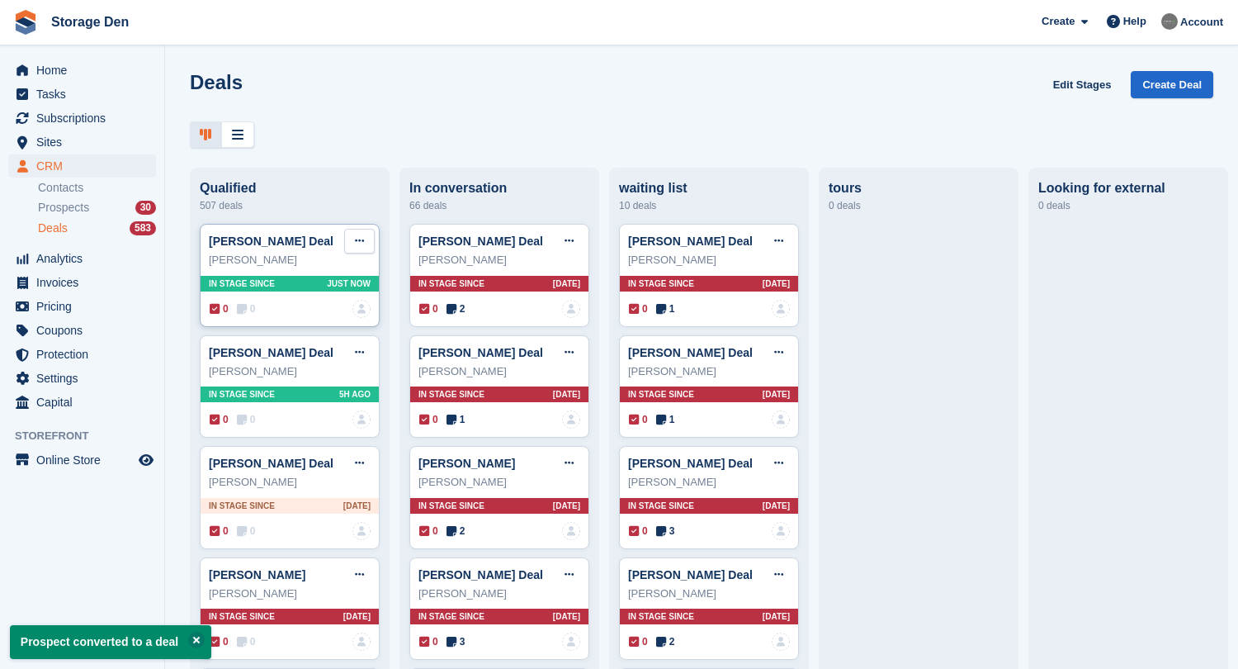
click at [356, 242] on icon at bounding box center [359, 240] width 9 height 11
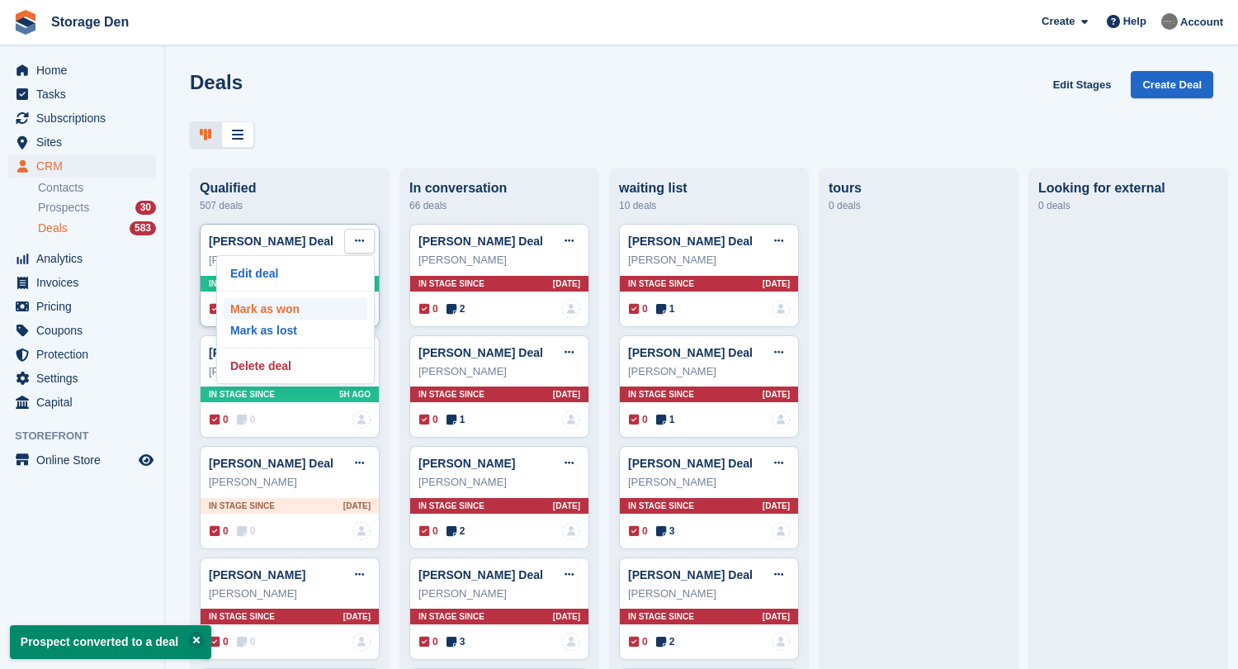
click at [310, 311] on p "Mark as won" at bounding box center [296, 308] width 144 height 21
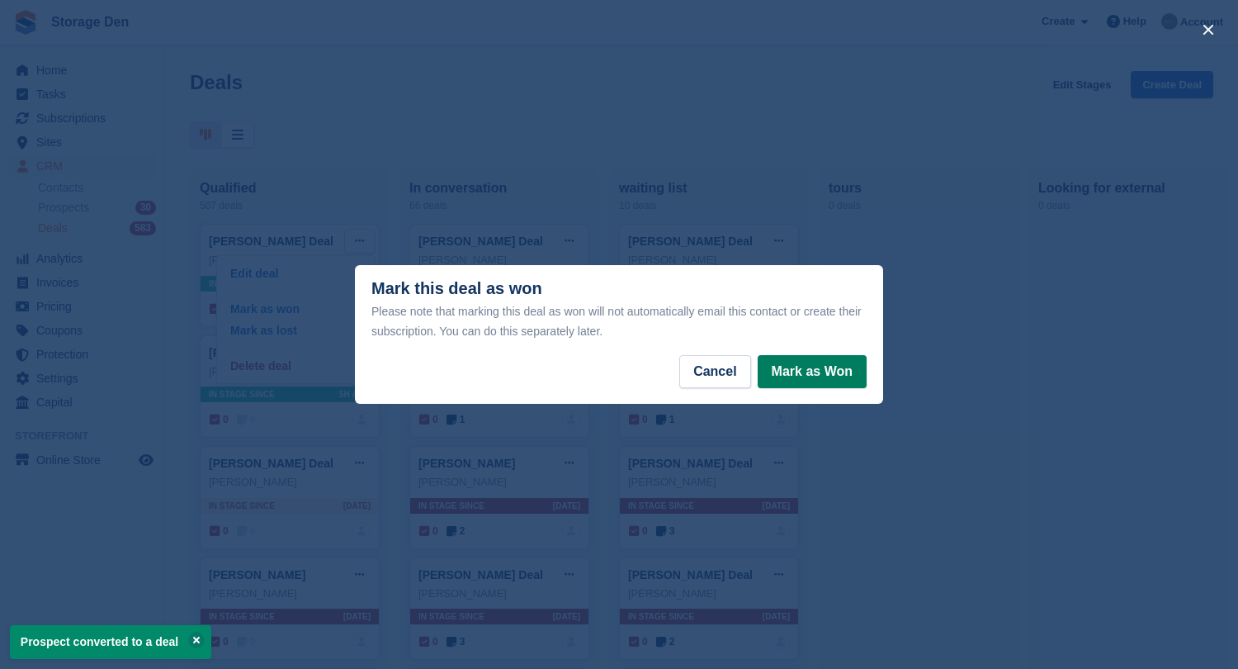
click at [830, 375] on button "Mark as Won" at bounding box center [812, 371] width 109 height 33
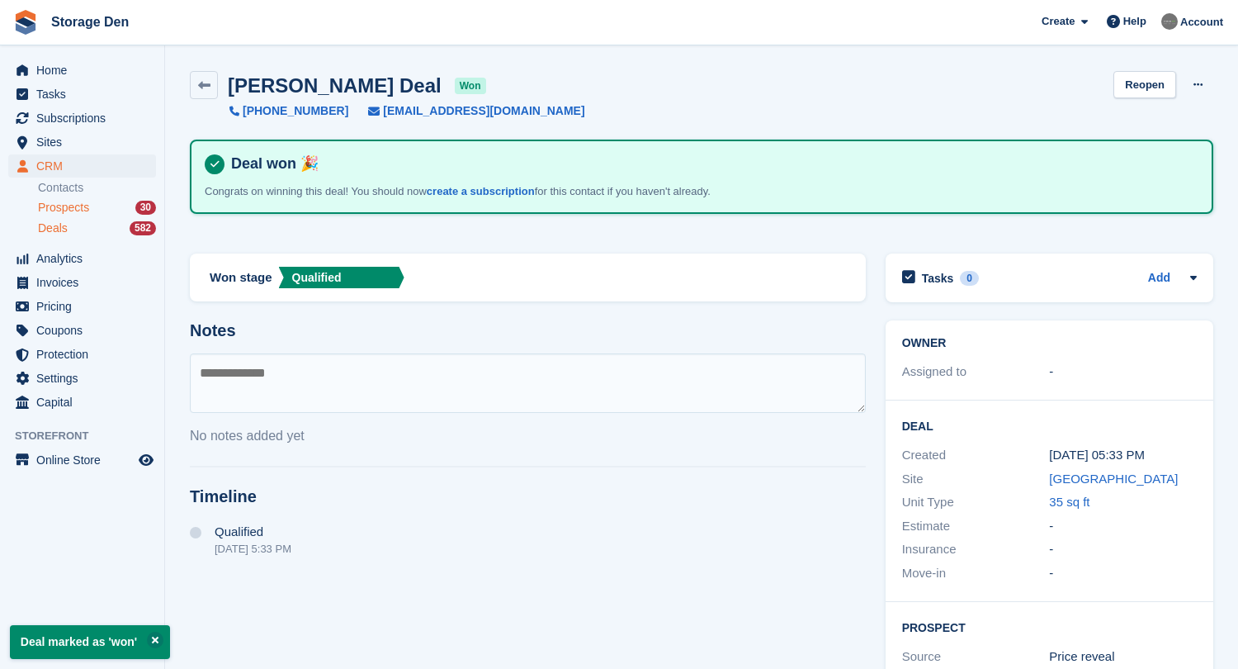
click at [106, 203] on div "Prospects 30" at bounding box center [97, 208] width 118 height 16
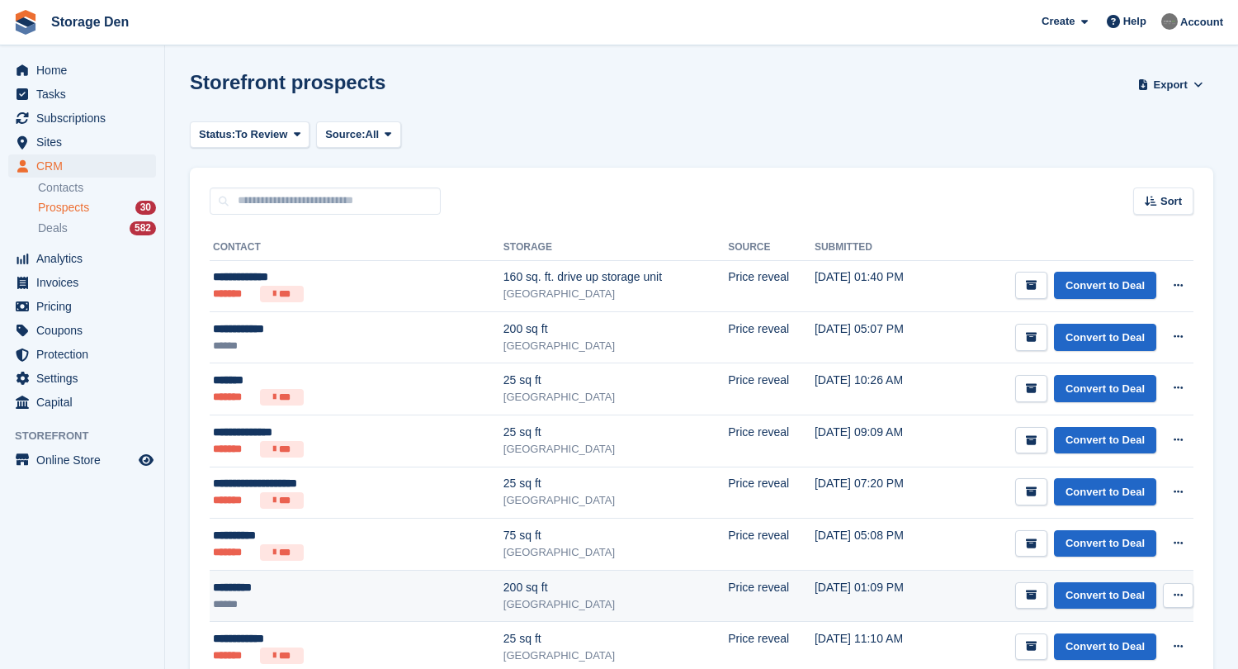
click at [372, 603] on ul "******" at bounding box center [315, 604] width 204 height 16
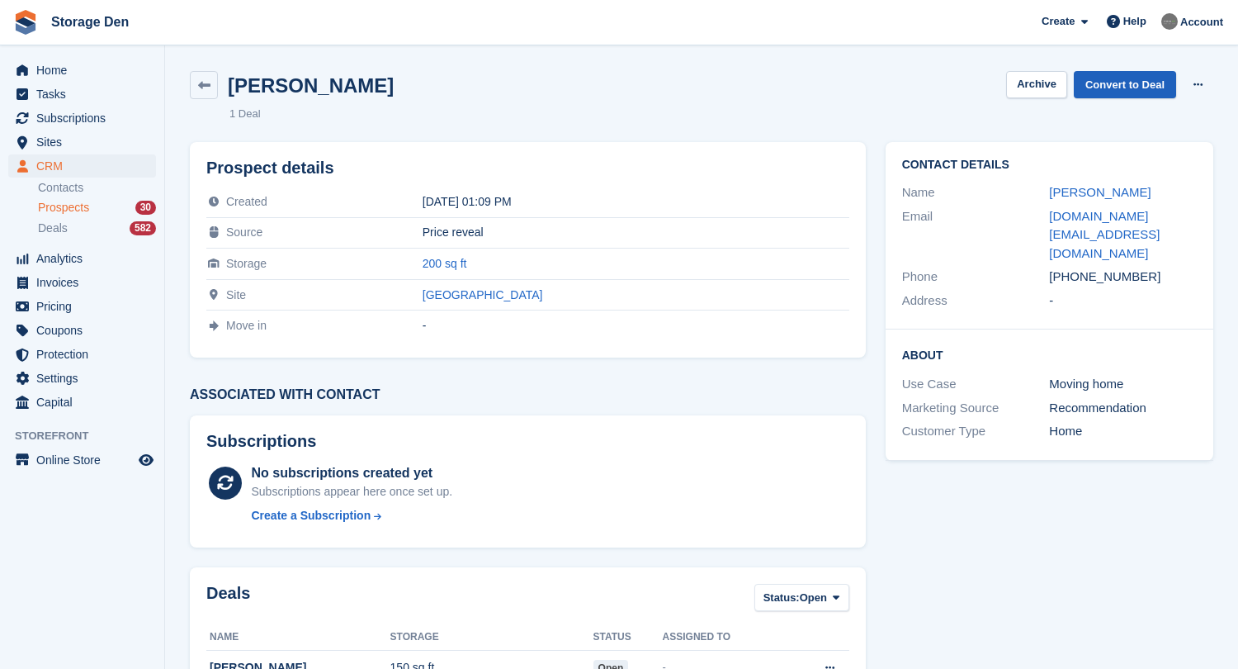
click at [1128, 92] on link "Convert to Deal" at bounding box center [1125, 84] width 102 height 27
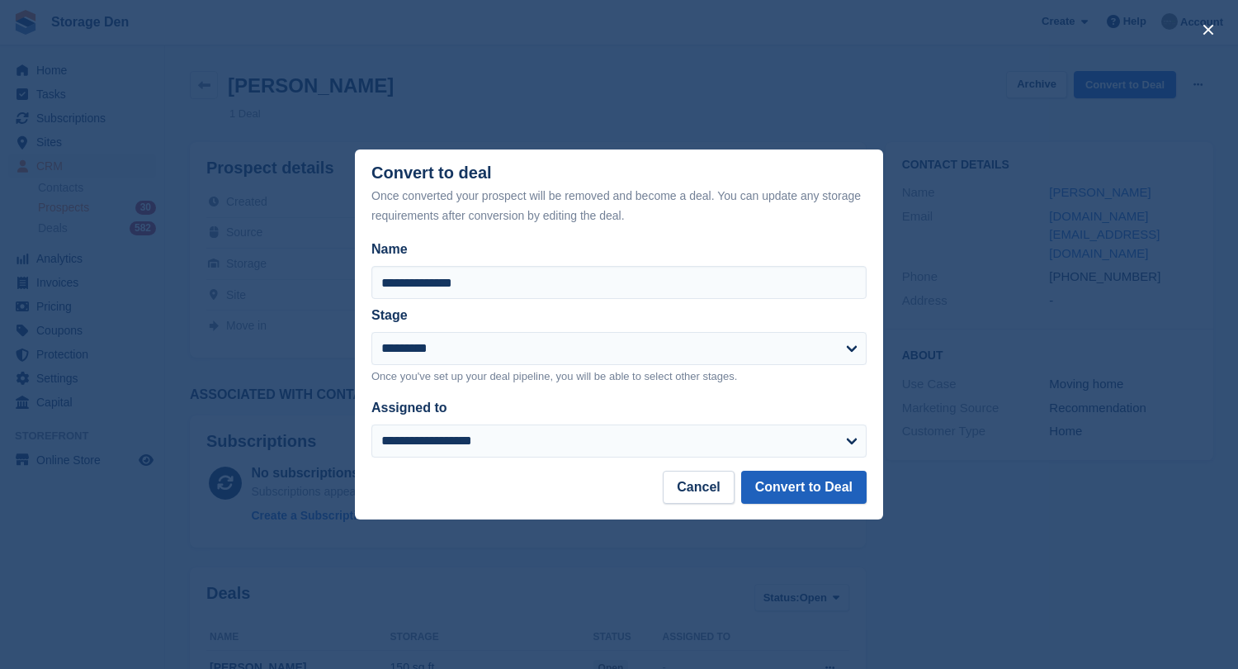
click at [796, 478] on button "Convert to Deal" at bounding box center [803, 486] width 125 height 33
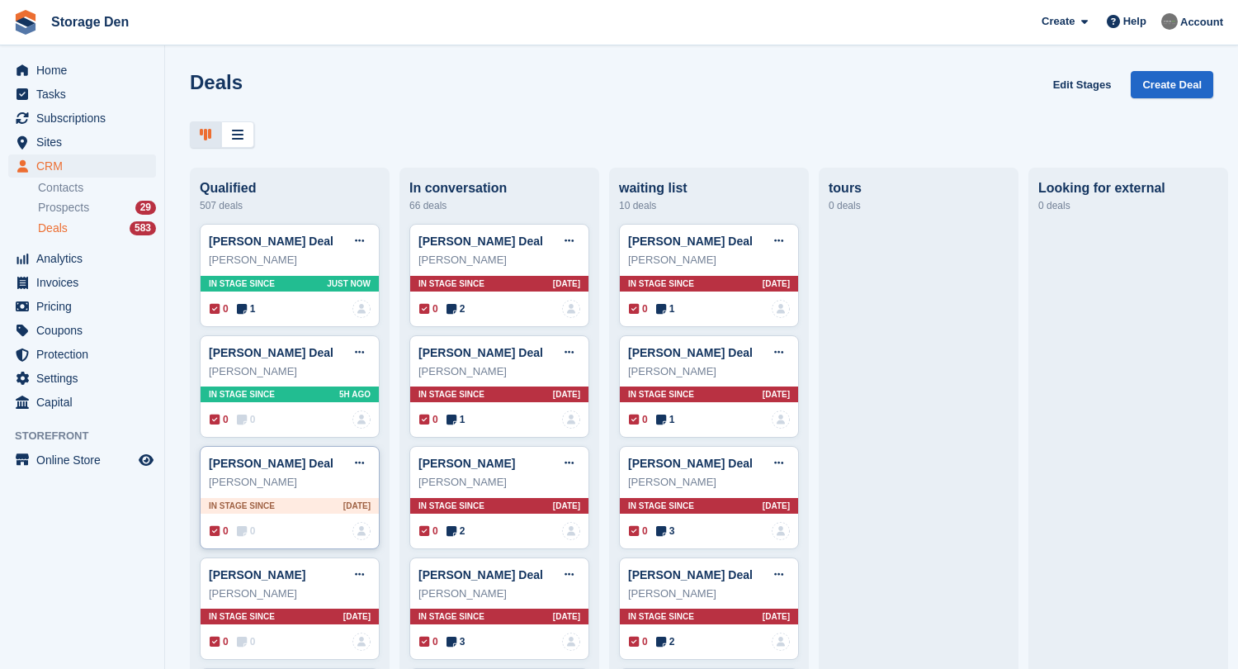
click at [254, 536] on span "0" at bounding box center [246, 530] width 19 height 15
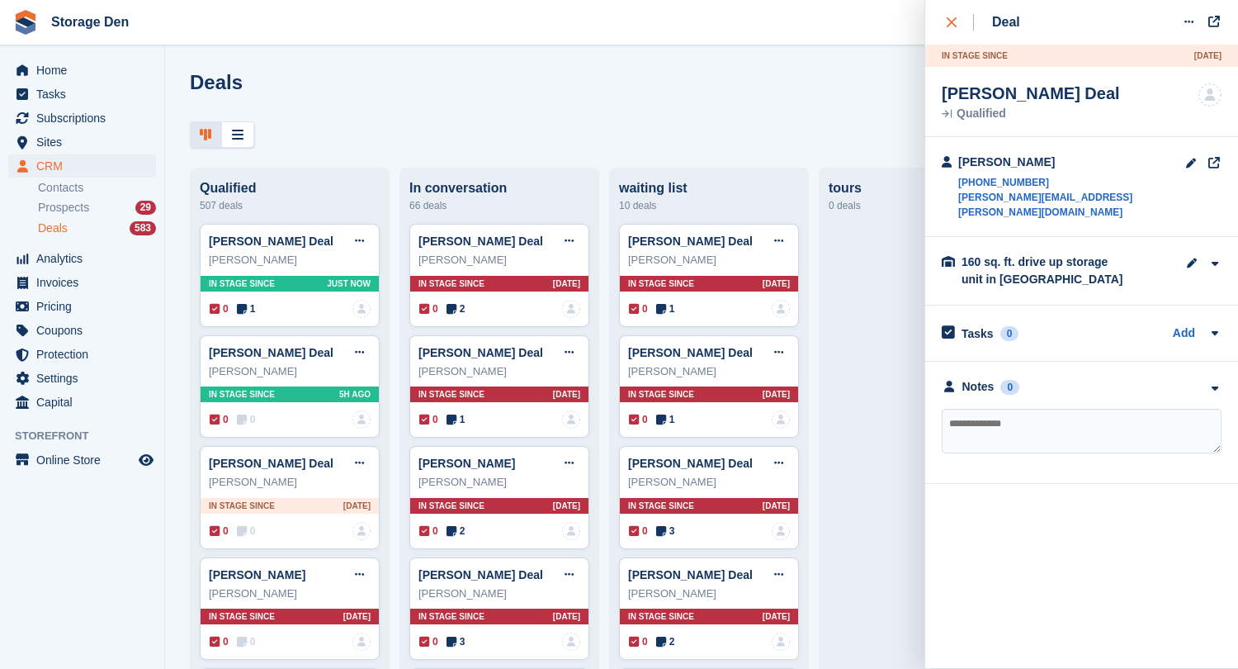
click at [959, 15] on div "close" at bounding box center [960, 22] width 27 height 17
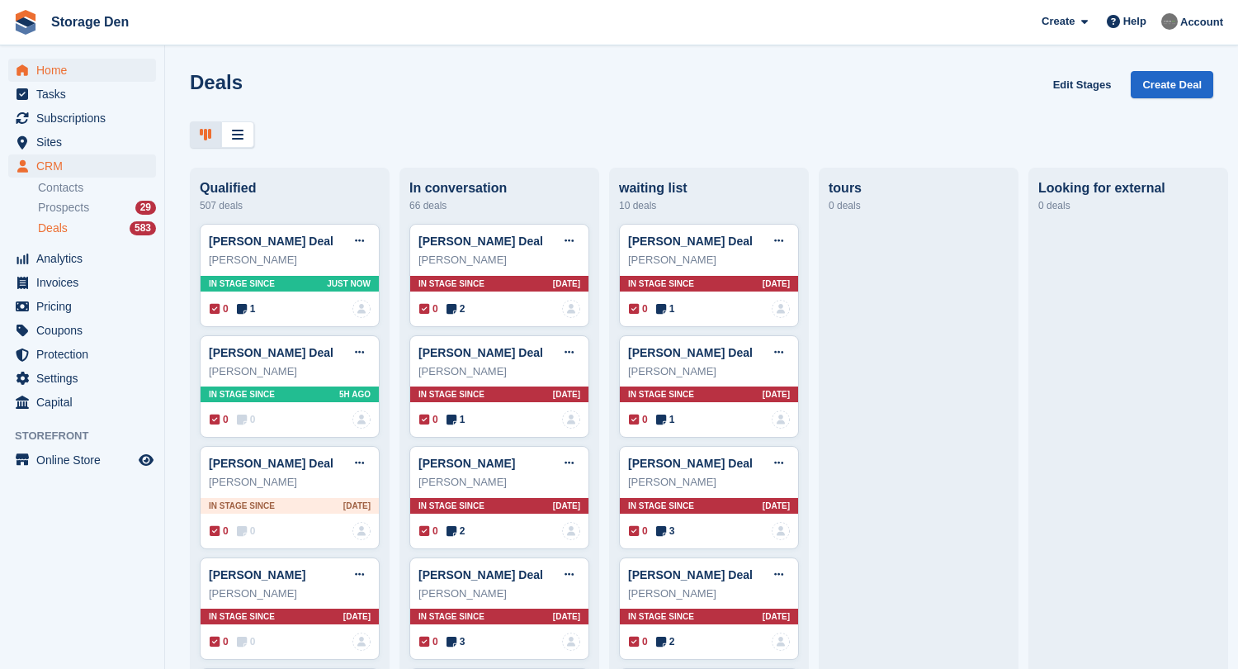
click at [35, 64] on link "Home" at bounding box center [82, 70] width 148 height 23
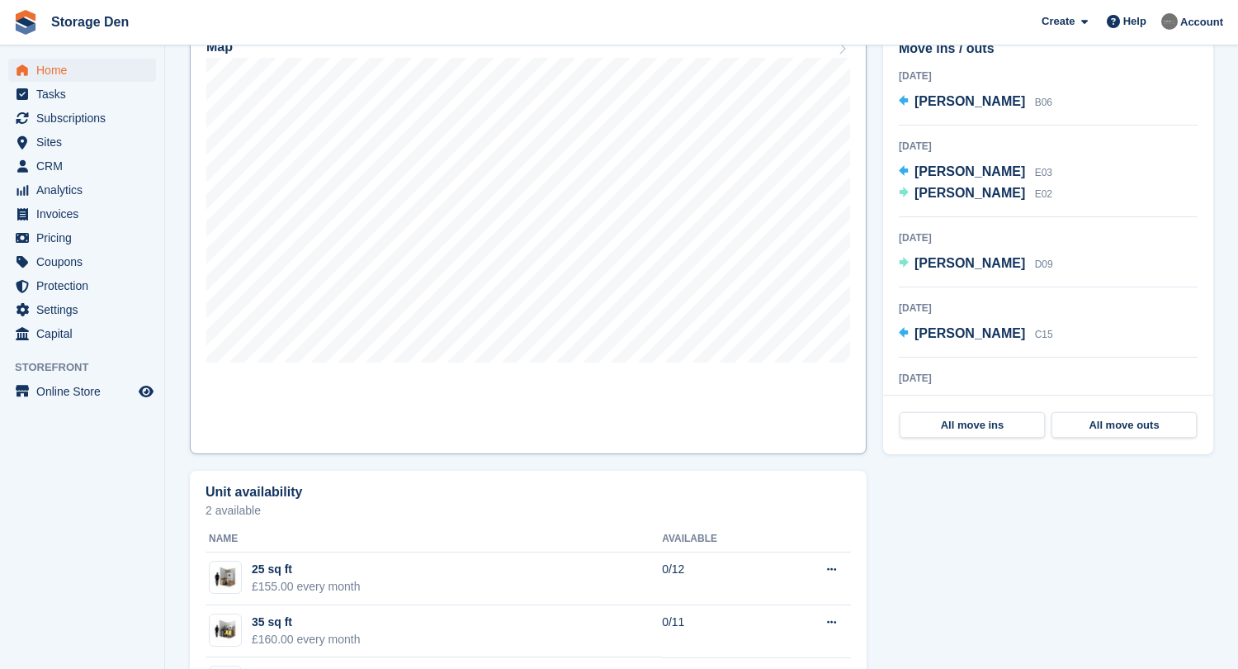
scroll to position [401, 0]
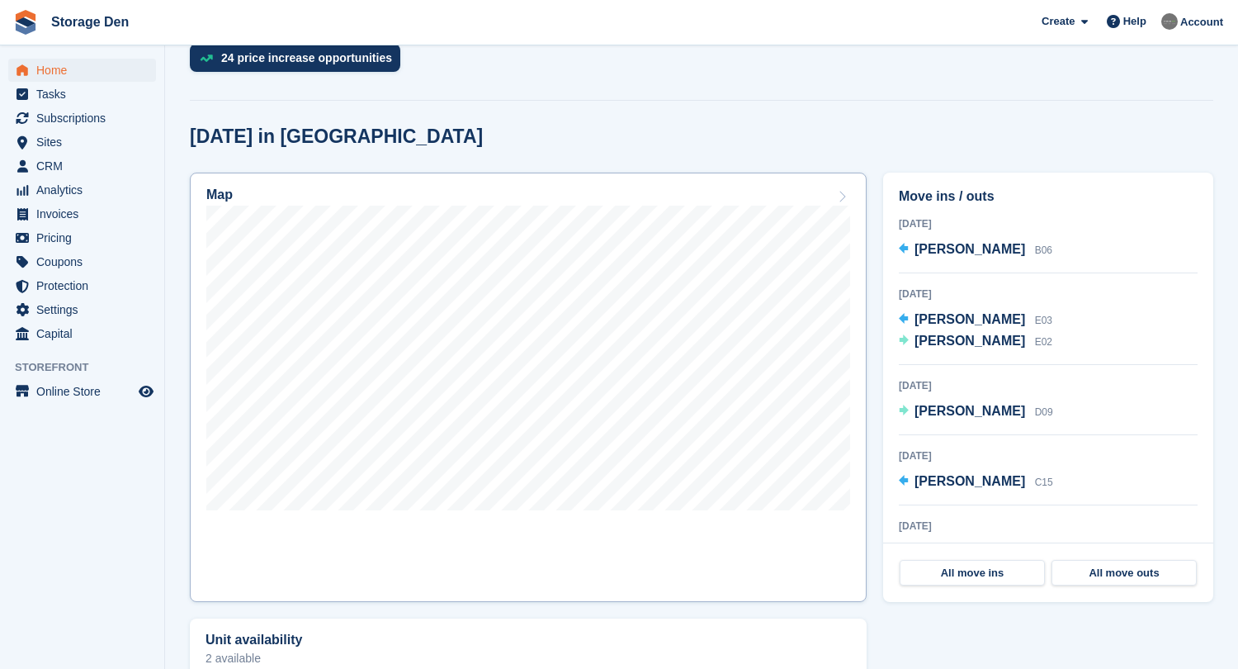
click at [652, 532] on link "Map" at bounding box center [528, 387] width 677 height 429
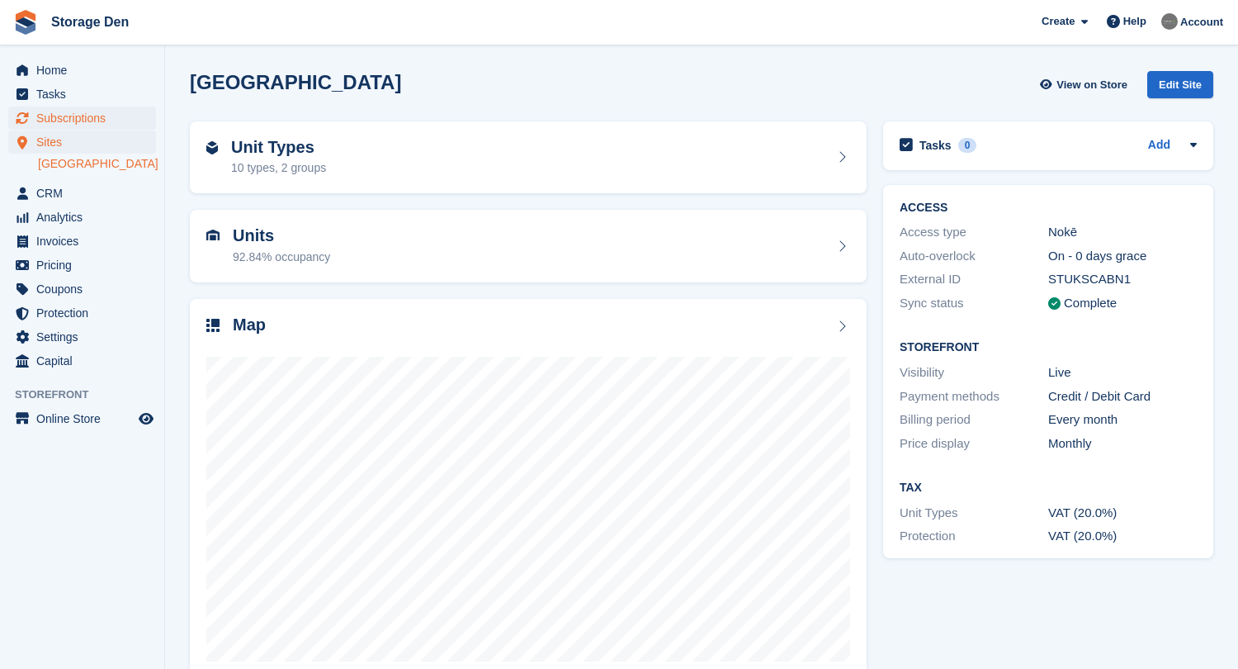
click at [116, 117] on span "Subscriptions" at bounding box center [85, 117] width 99 height 23
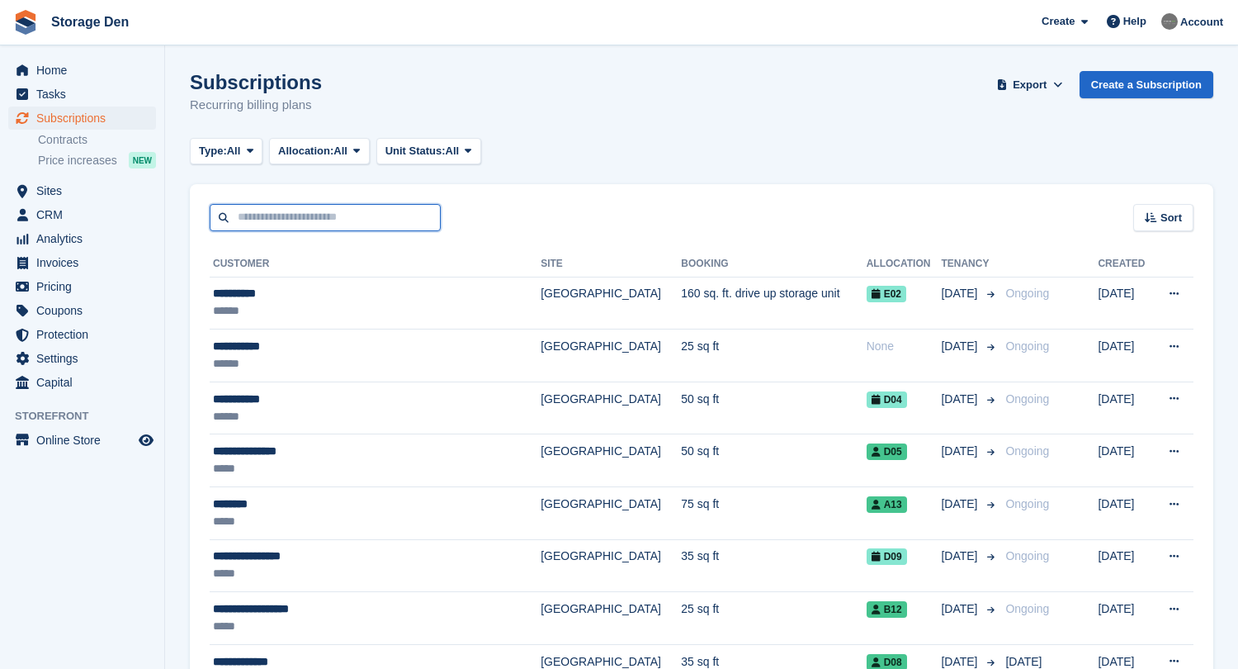
click at [257, 229] on input "text" at bounding box center [325, 217] width 231 height 27
type input "******"
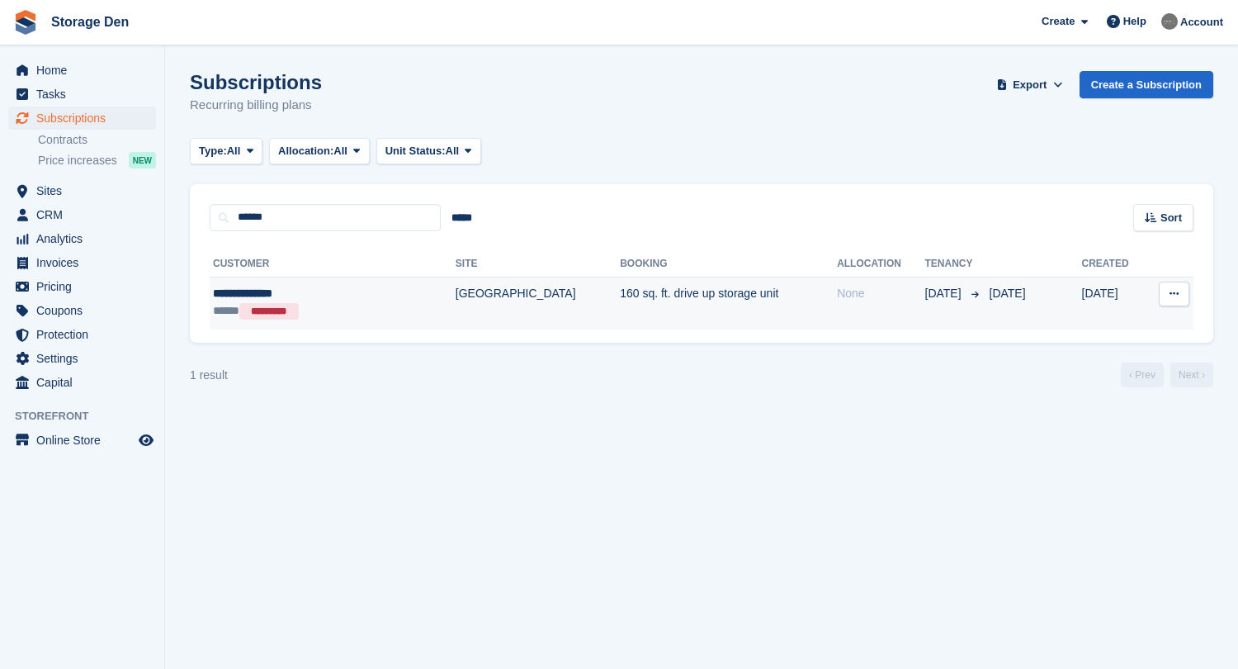
click at [359, 306] on div "***** *********" at bounding box center [301, 311] width 177 height 18
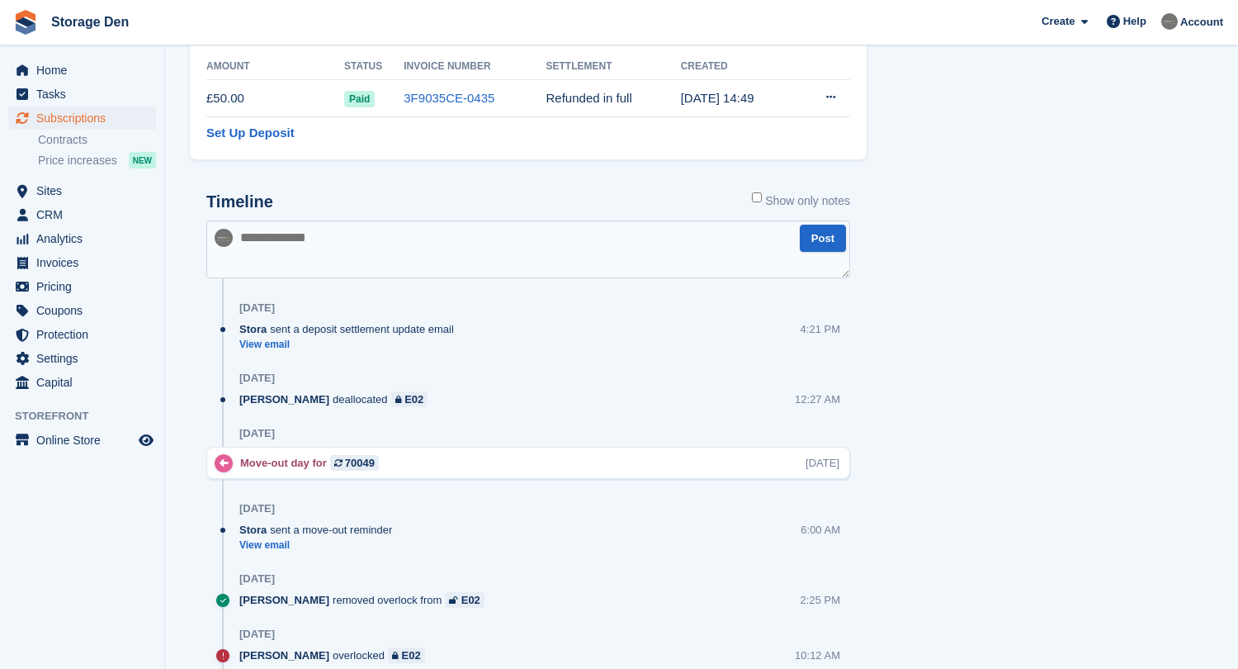
scroll to position [785, 0]
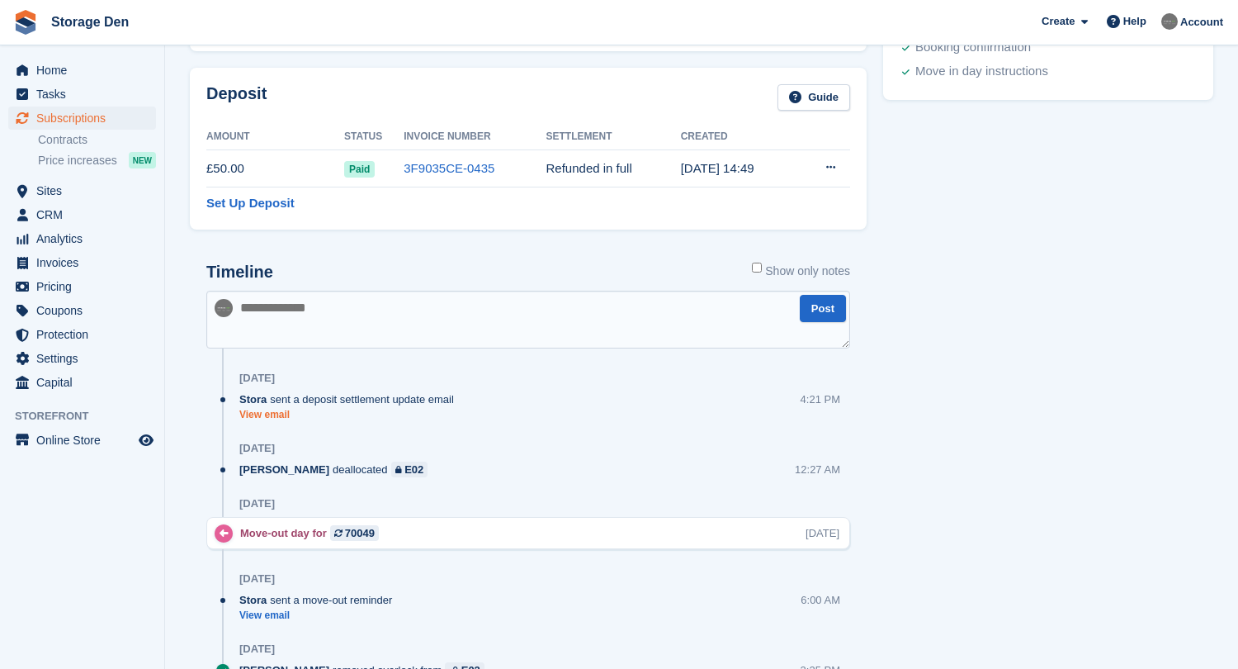
click at [269, 416] on link "View email" at bounding box center [350, 415] width 223 height 14
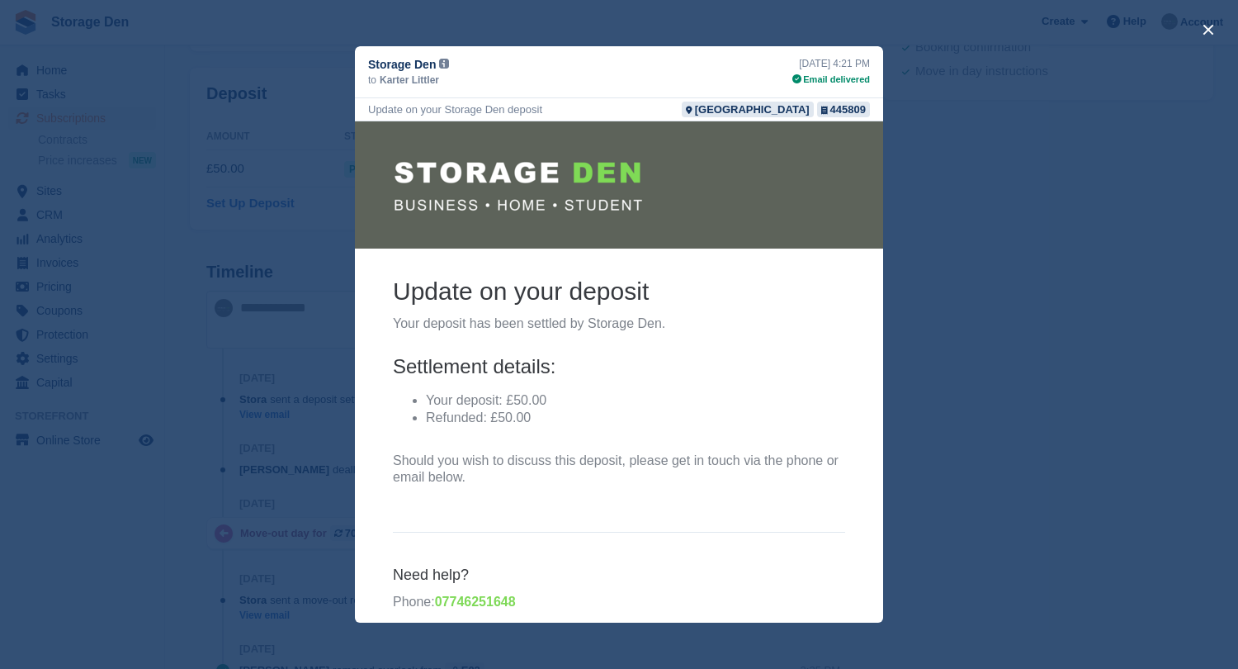
scroll to position [0, 0]
click at [1194, 28] on div "close" at bounding box center [619, 334] width 1238 height 669
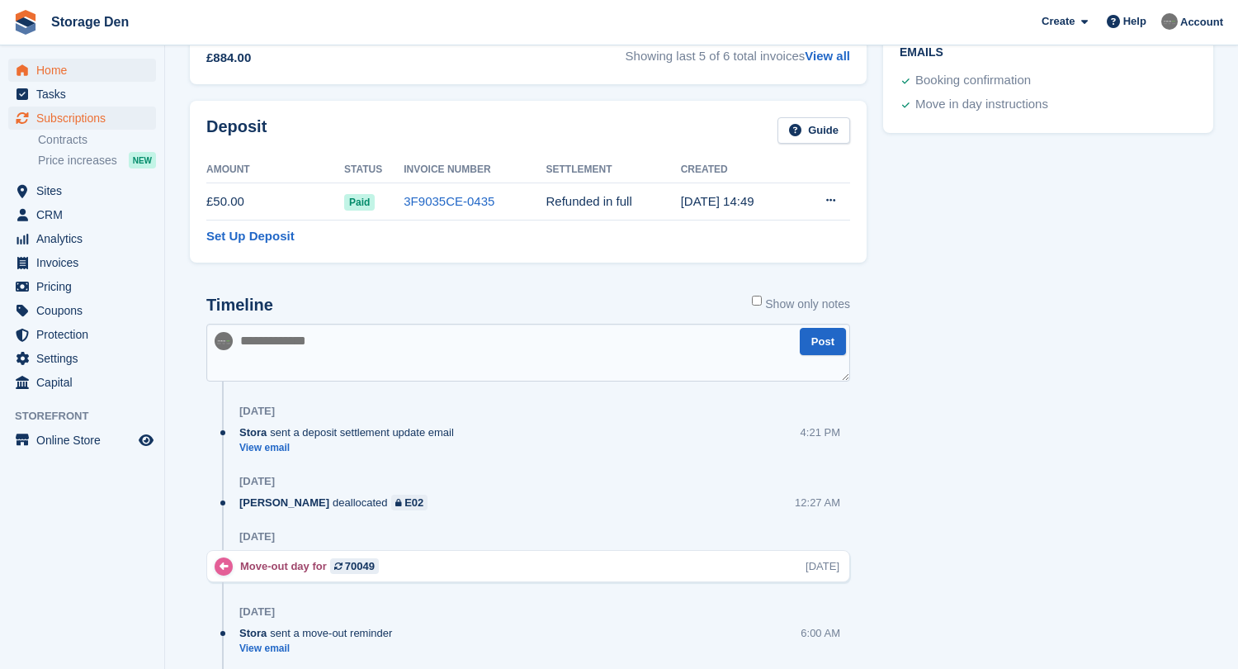
click at [83, 74] on span "Home" at bounding box center [85, 70] width 99 height 23
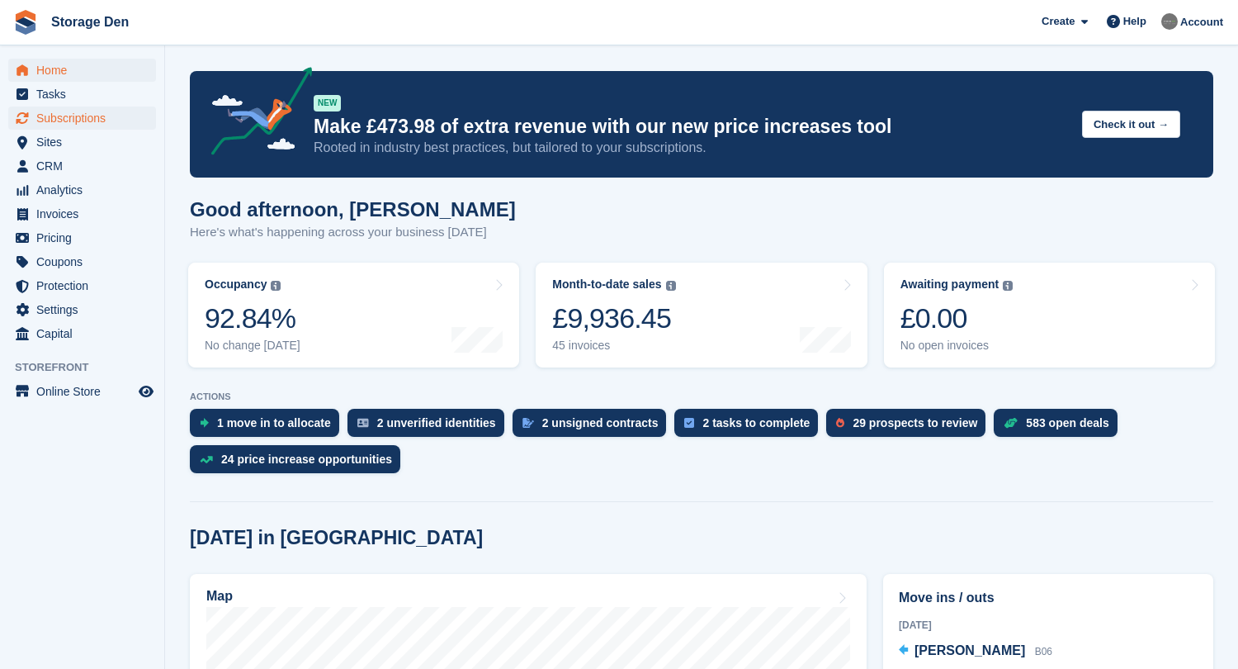
click at [78, 113] on span "Subscriptions" at bounding box center [85, 117] width 99 height 23
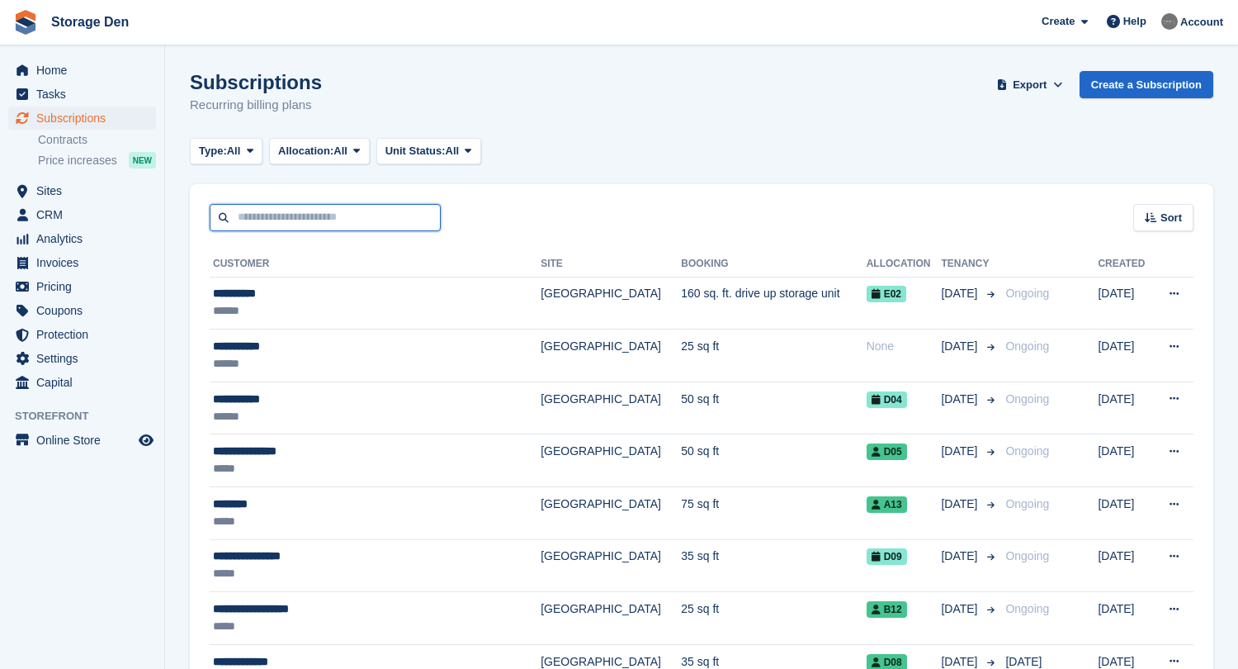
click at [324, 216] on input "text" at bounding box center [325, 217] width 231 height 27
type input "******"
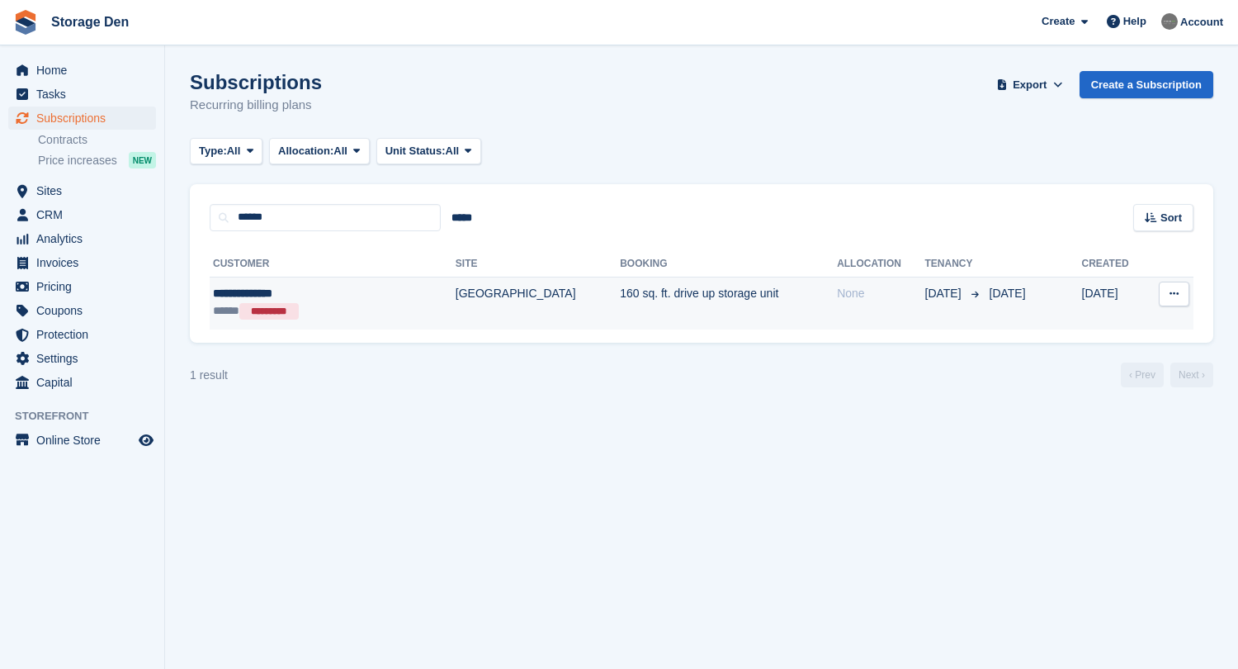
click at [378, 313] on div "***** *********" at bounding box center [301, 311] width 177 height 18
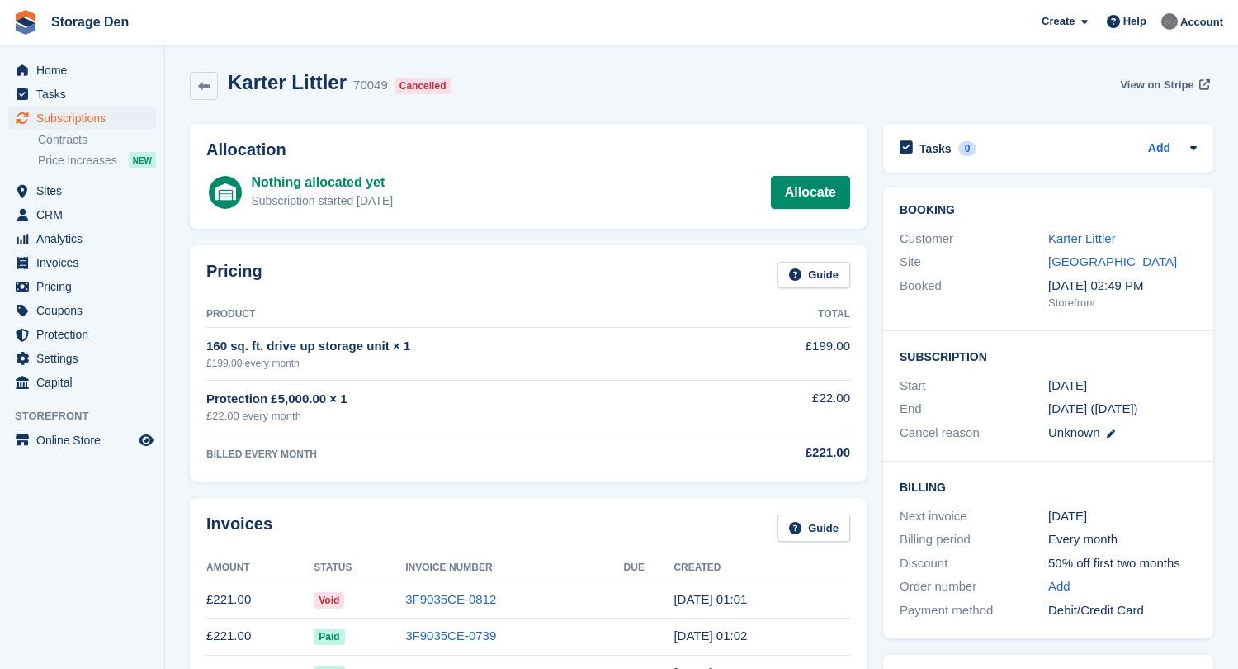
click at [1161, 84] on span "View on Stripe" at bounding box center [1156, 85] width 73 height 17
